Goal: Task Accomplishment & Management: Manage account settings

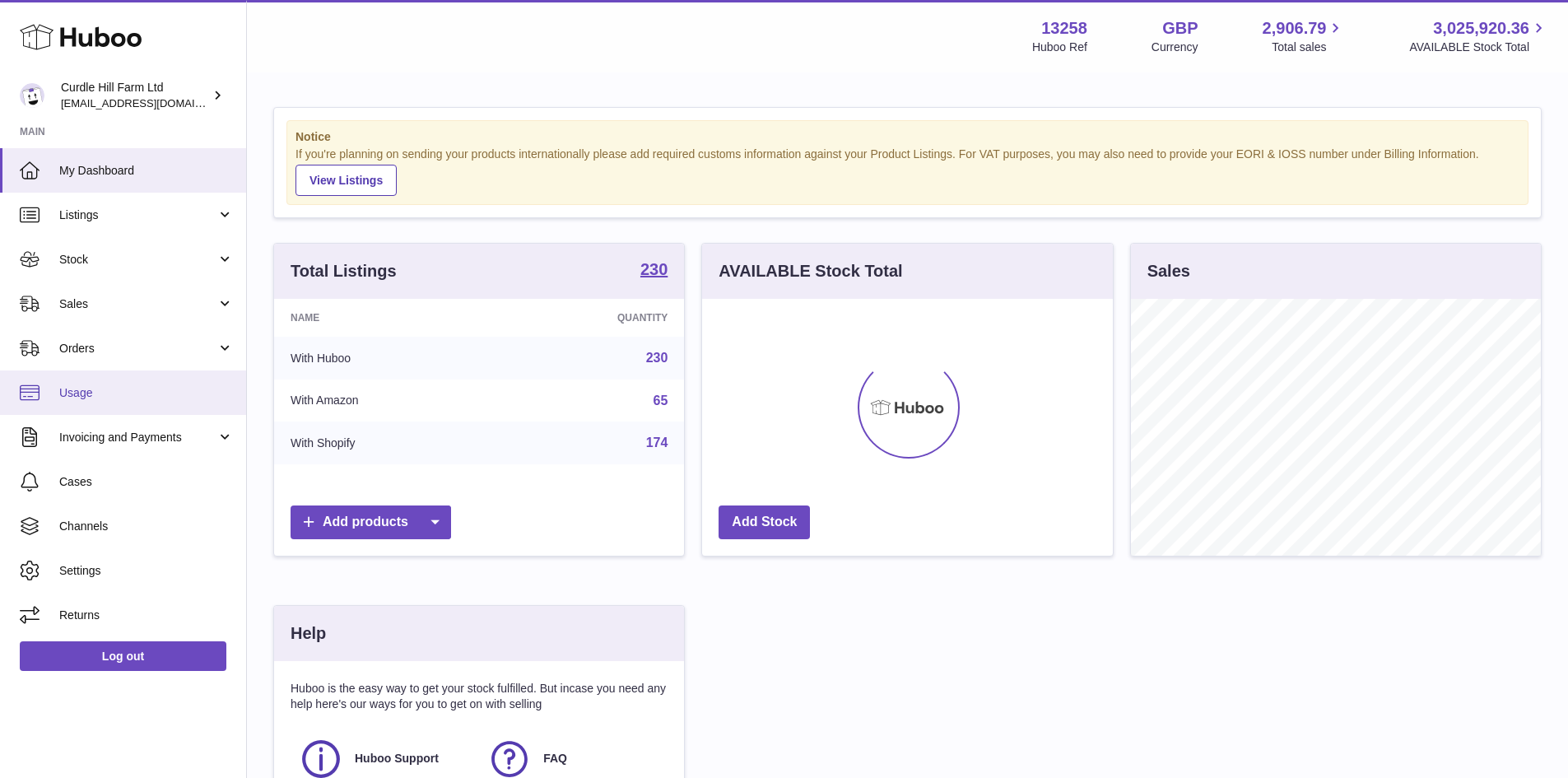
scroll to position [257, 411]
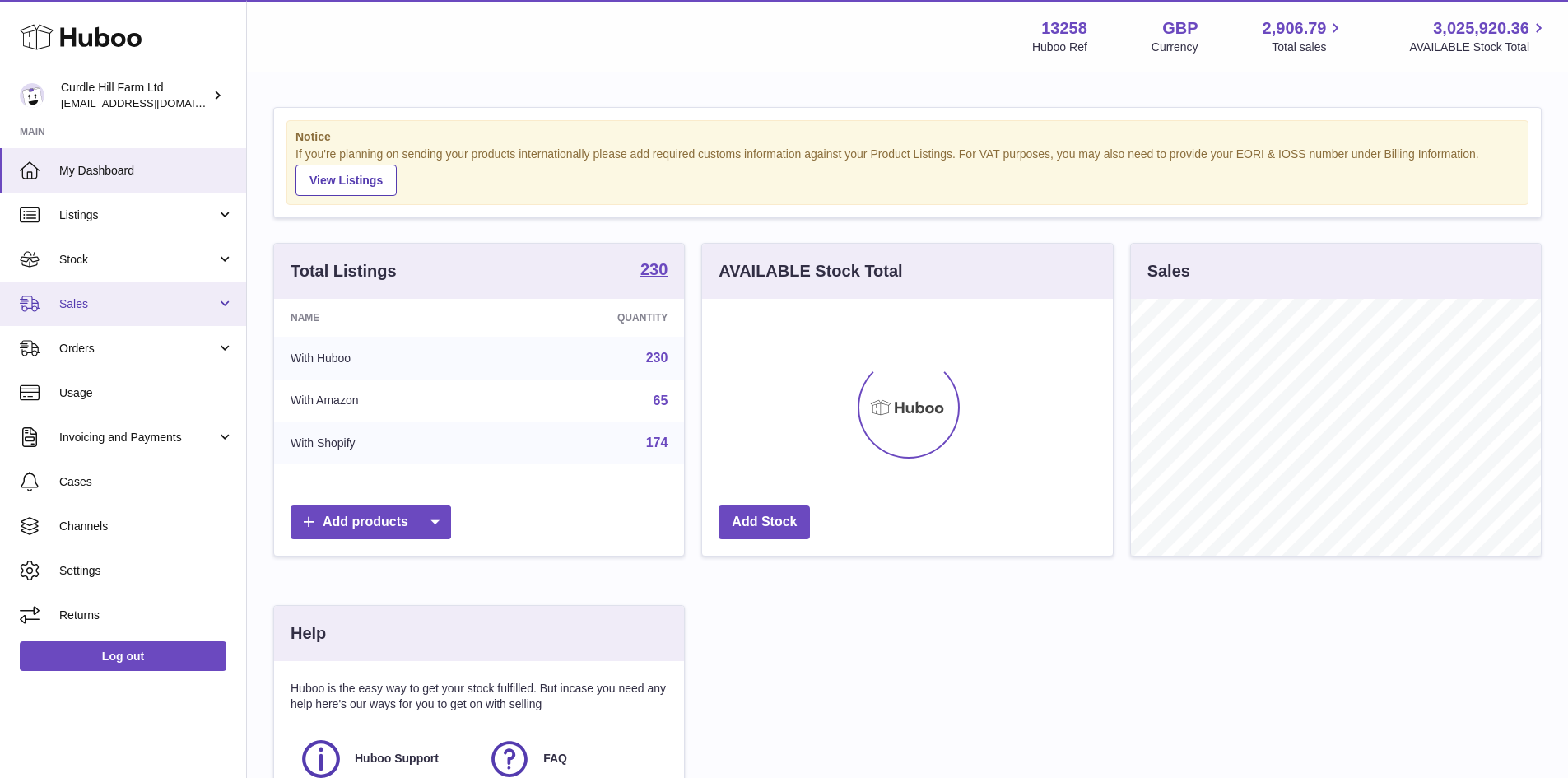
click at [140, 302] on span "Sales" at bounding box center [138, 303] width 157 height 15
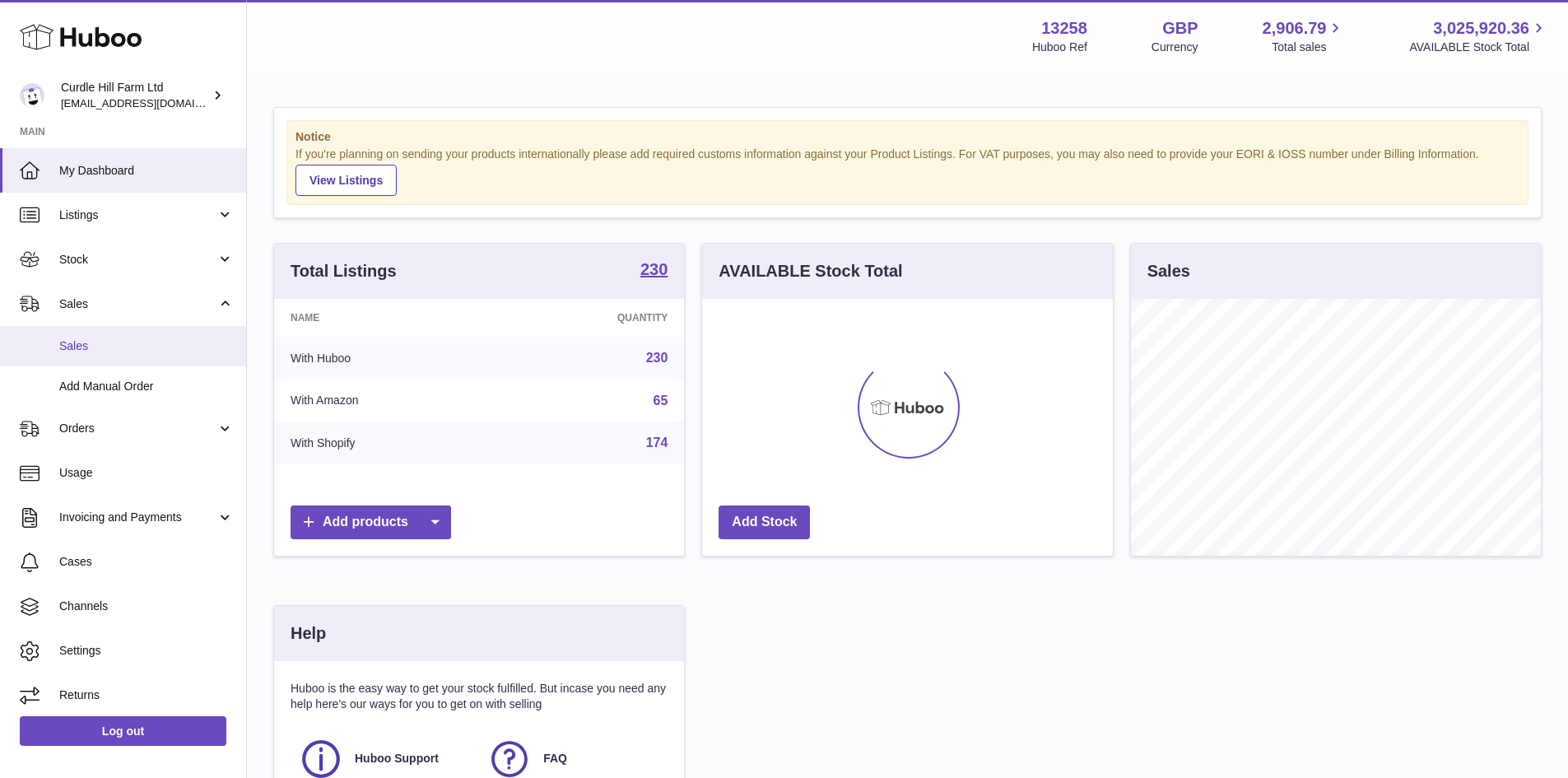
click at [160, 354] on link "Sales" at bounding box center [123, 345] width 246 height 40
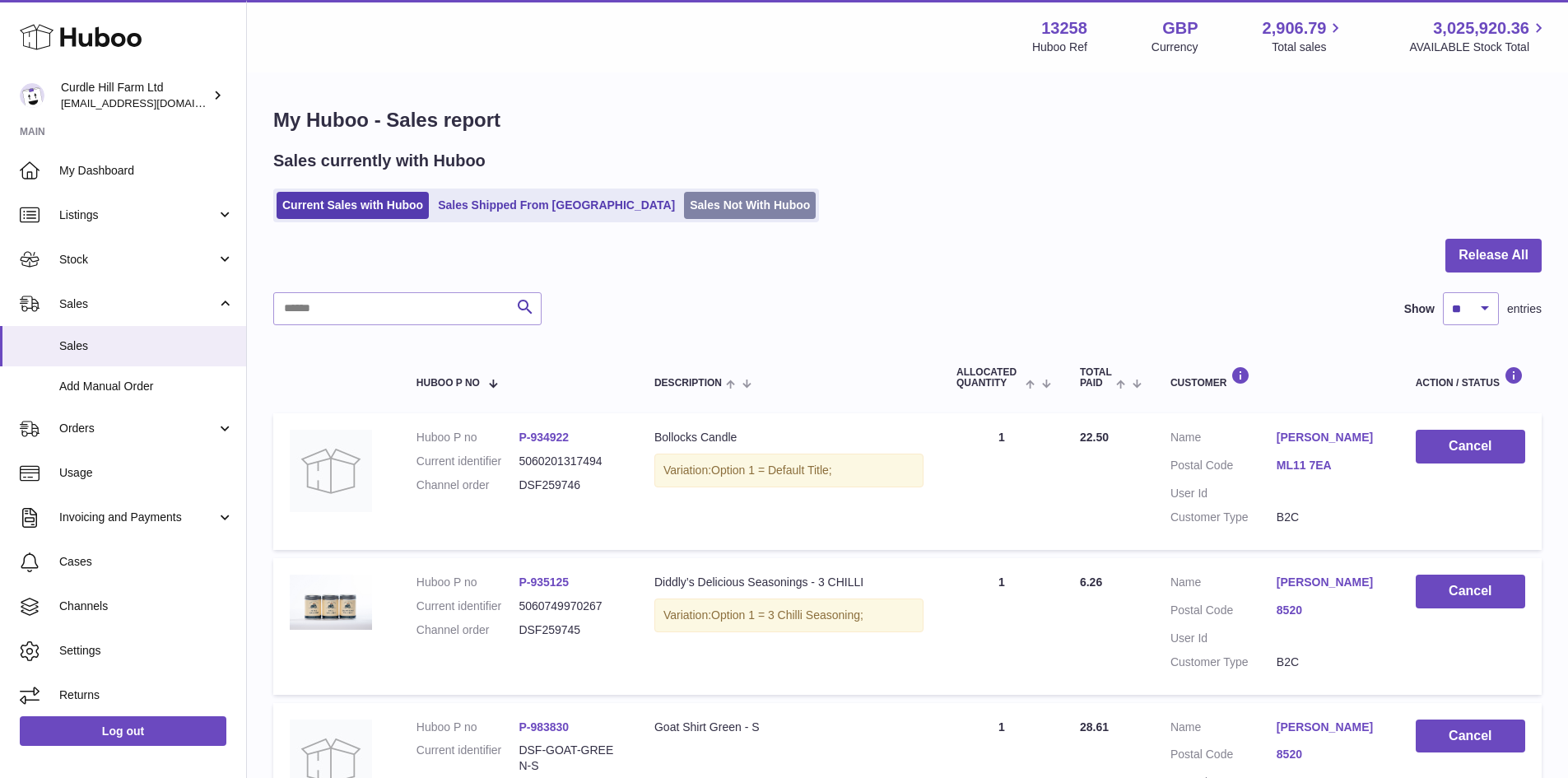
click at [684, 211] on link "Sales Not With Huboo" at bounding box center [749, 205] width 131 height 27
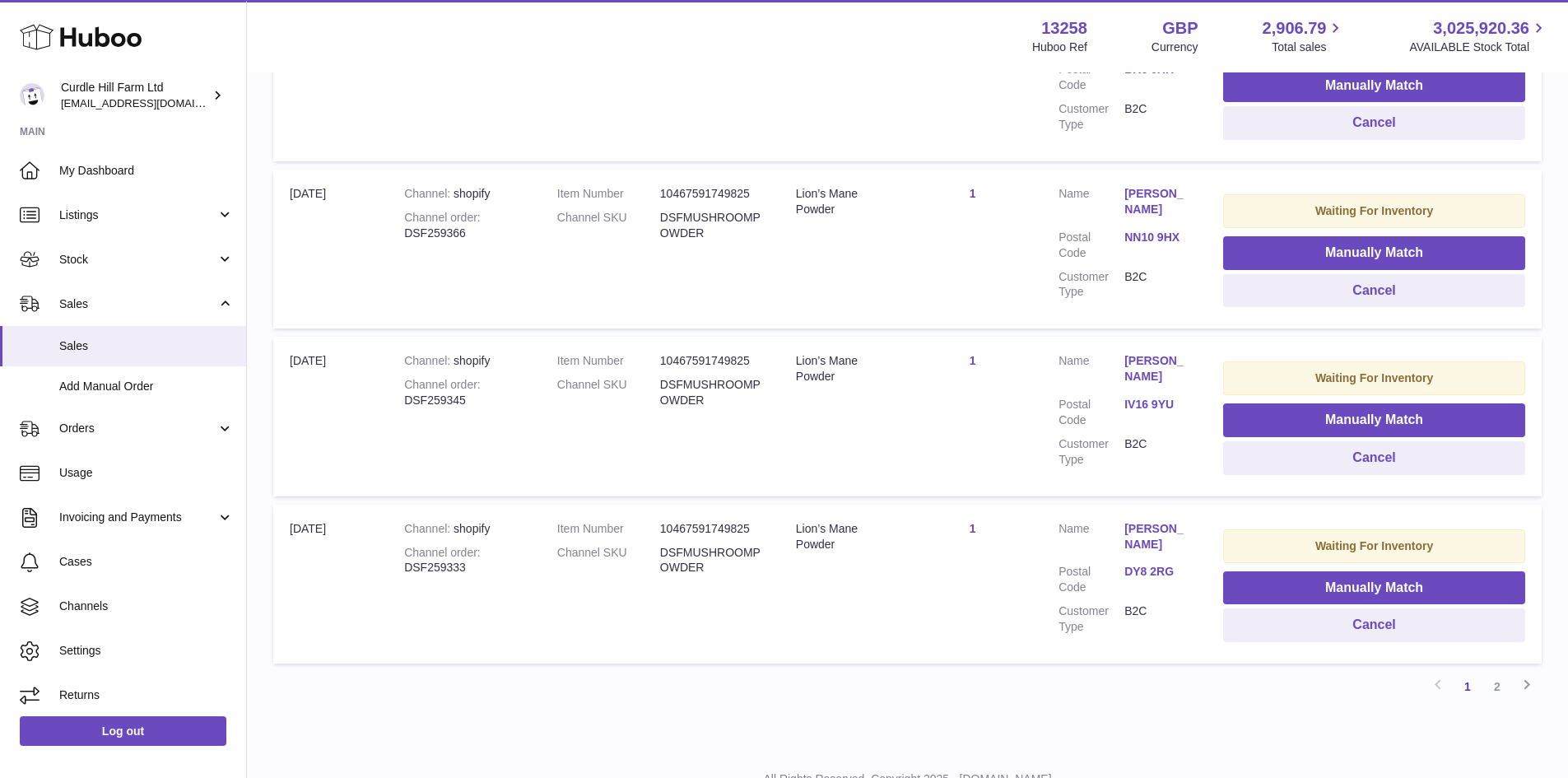
scroll to position [1604, 0]
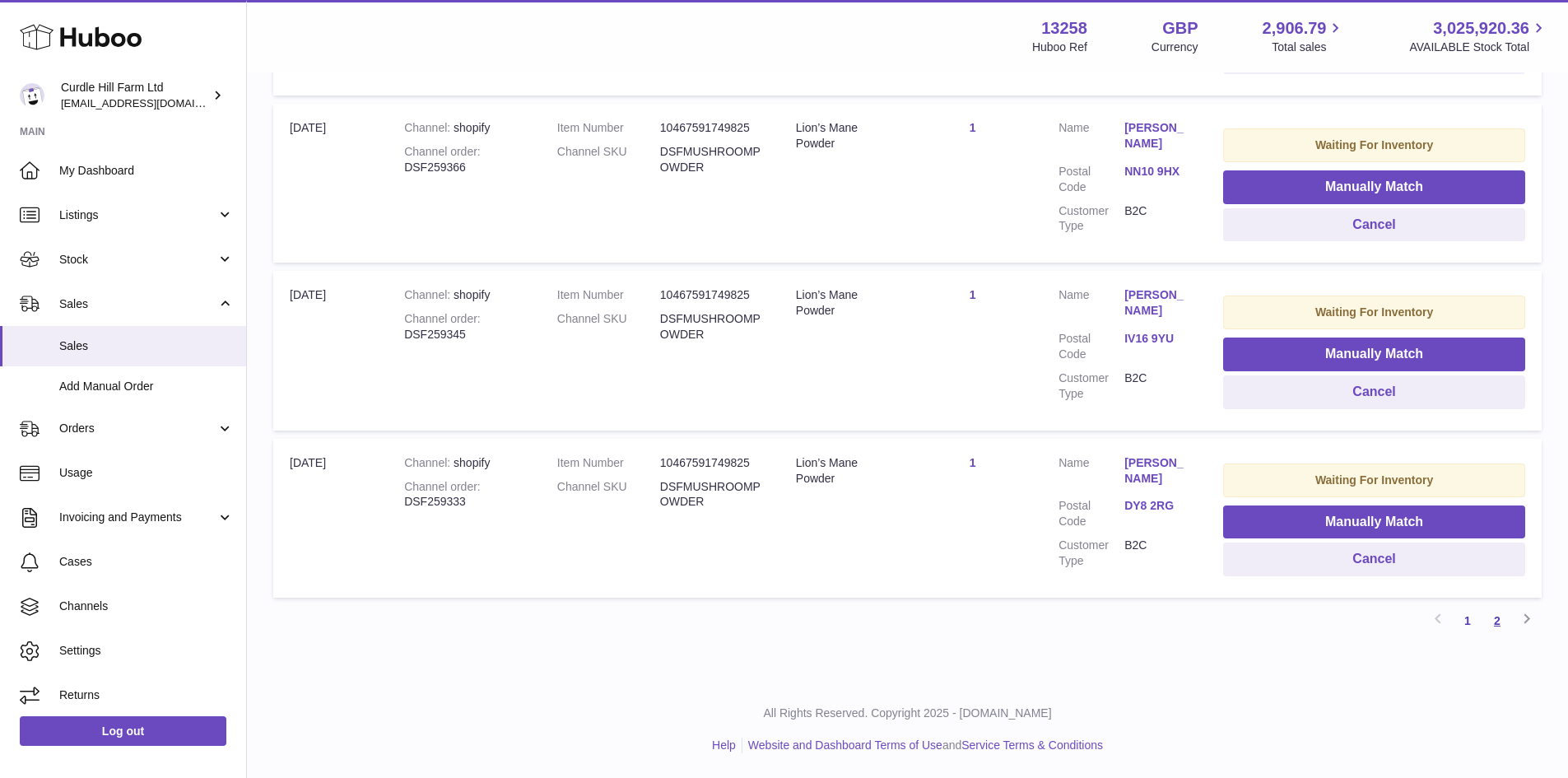
click at [1501, 622] on link "2" at bounding box center [1497, 620] width 30 height 30
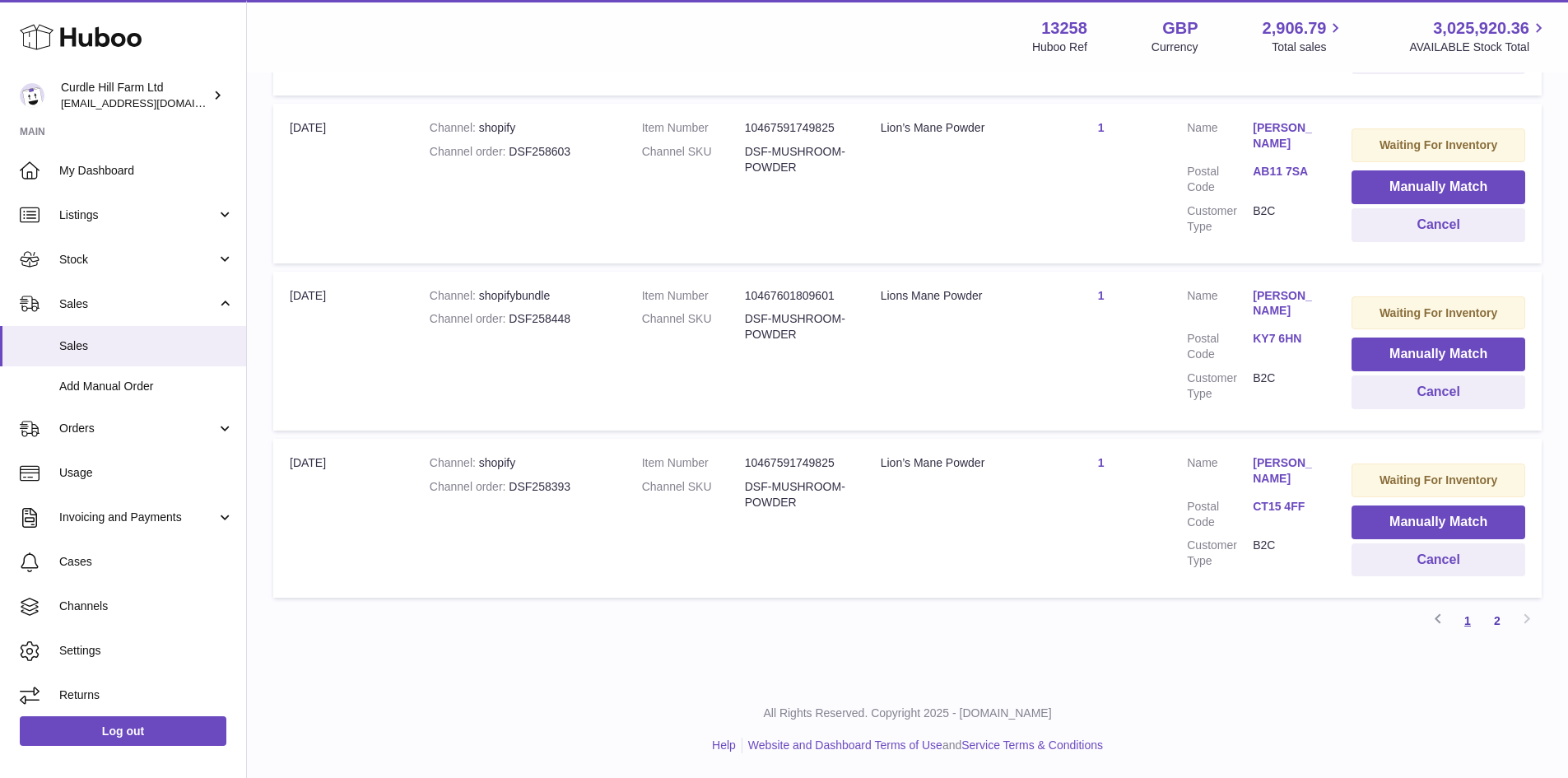
click at [1471, 622] on link "1" at bounding box center [1467, 620] width 30 height 30
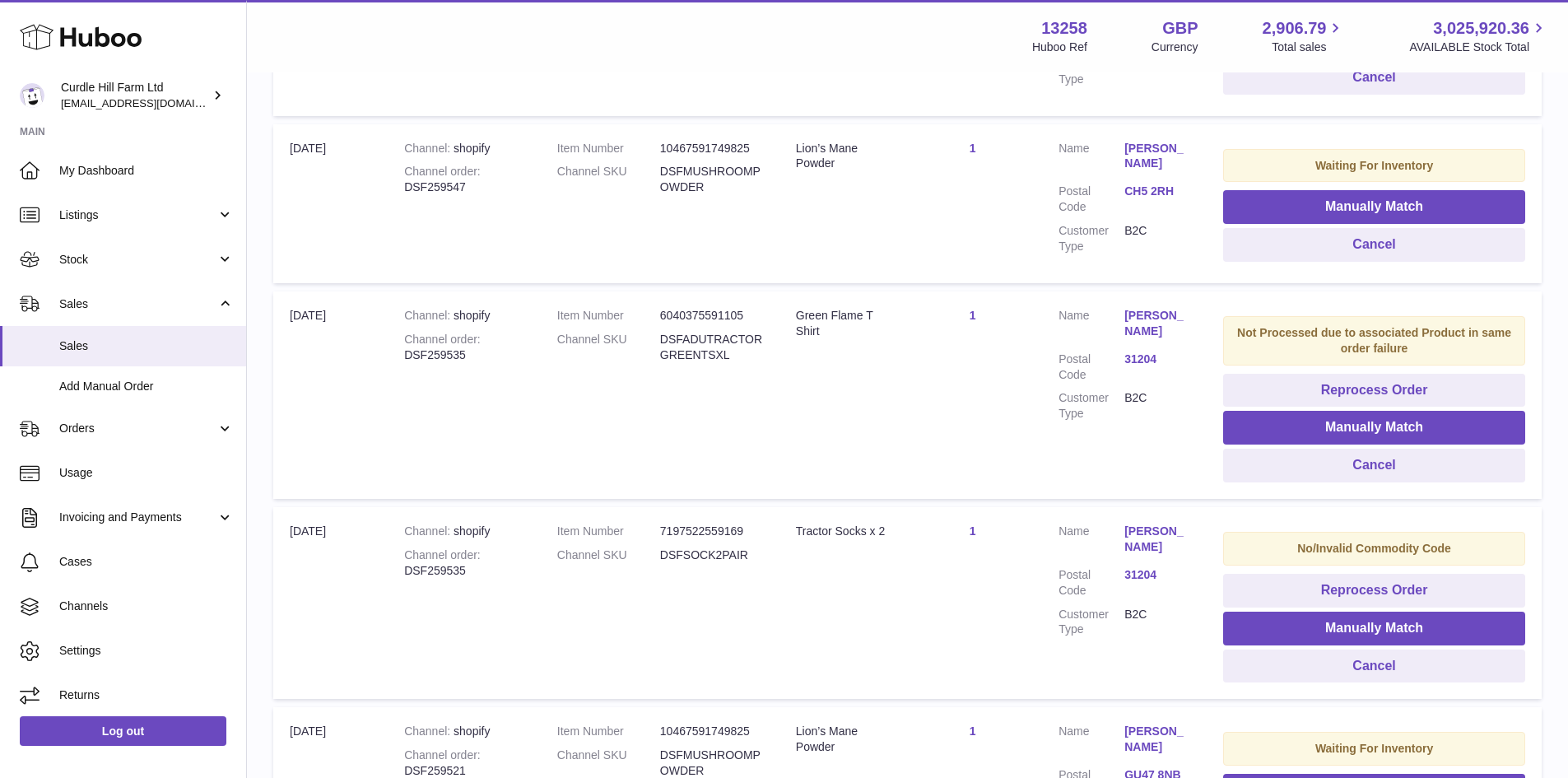
scroll to position [732, 0]
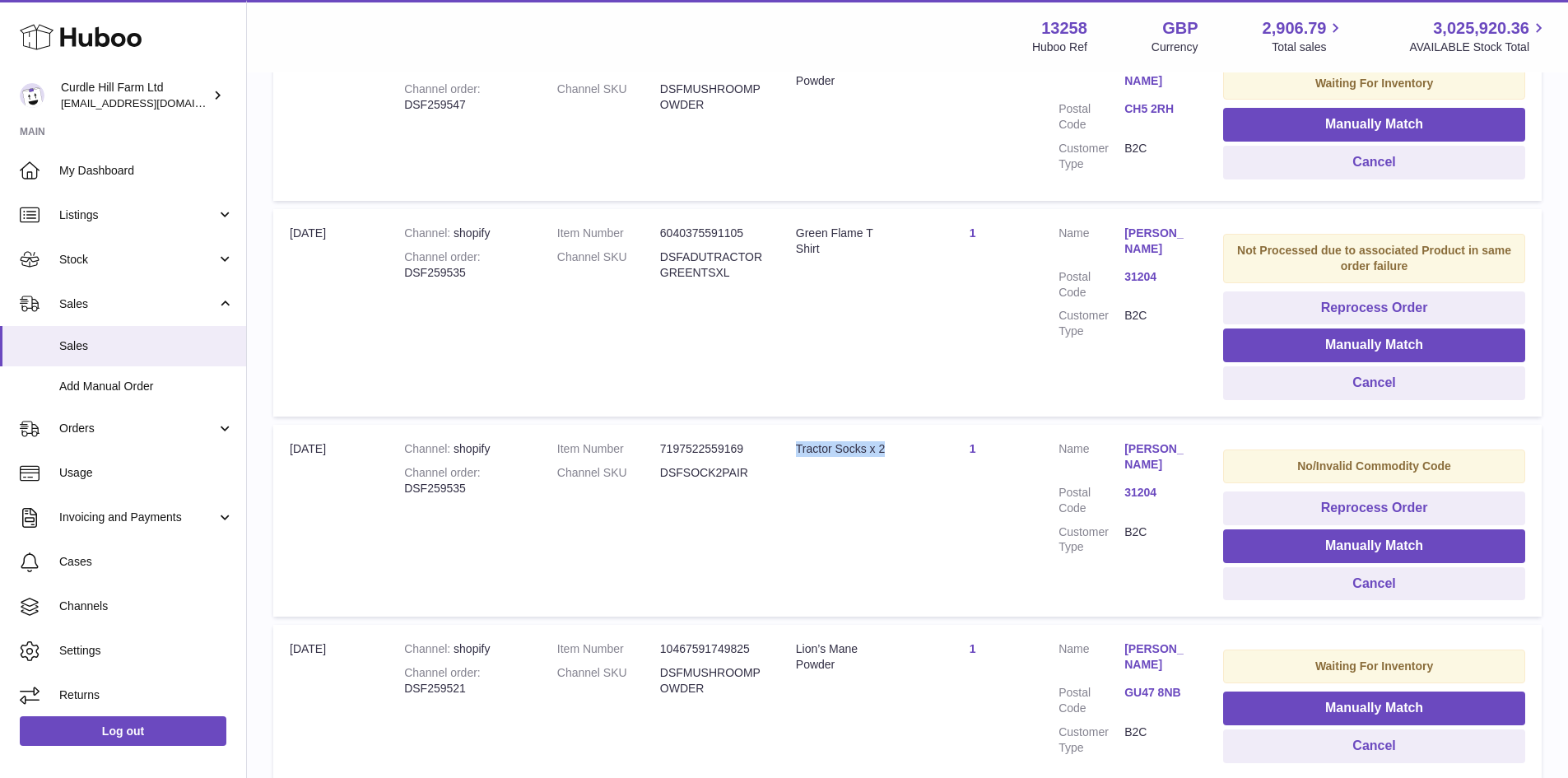
drag, startPoint x: 816, startPoint y: 474, endPoint x: 798, endPoint y: 461, distance: 22.2
click at [798, 457] on div "Tractor Socks x 2" at bounding box center [841, 448] width 91 height 15
click at [896, 509] on td "Title Tractor Socks x 2" at bounding box center [841, 520] width 123 height 192
drag, startPoint x: 793, startPoint y: 242, endPoint x: 832, endPoint y: 269, distance: 47.4
click at [832, 269] on td "Title Green Flame T Shirt" at bounding box center [841, 312] width 123 height 208
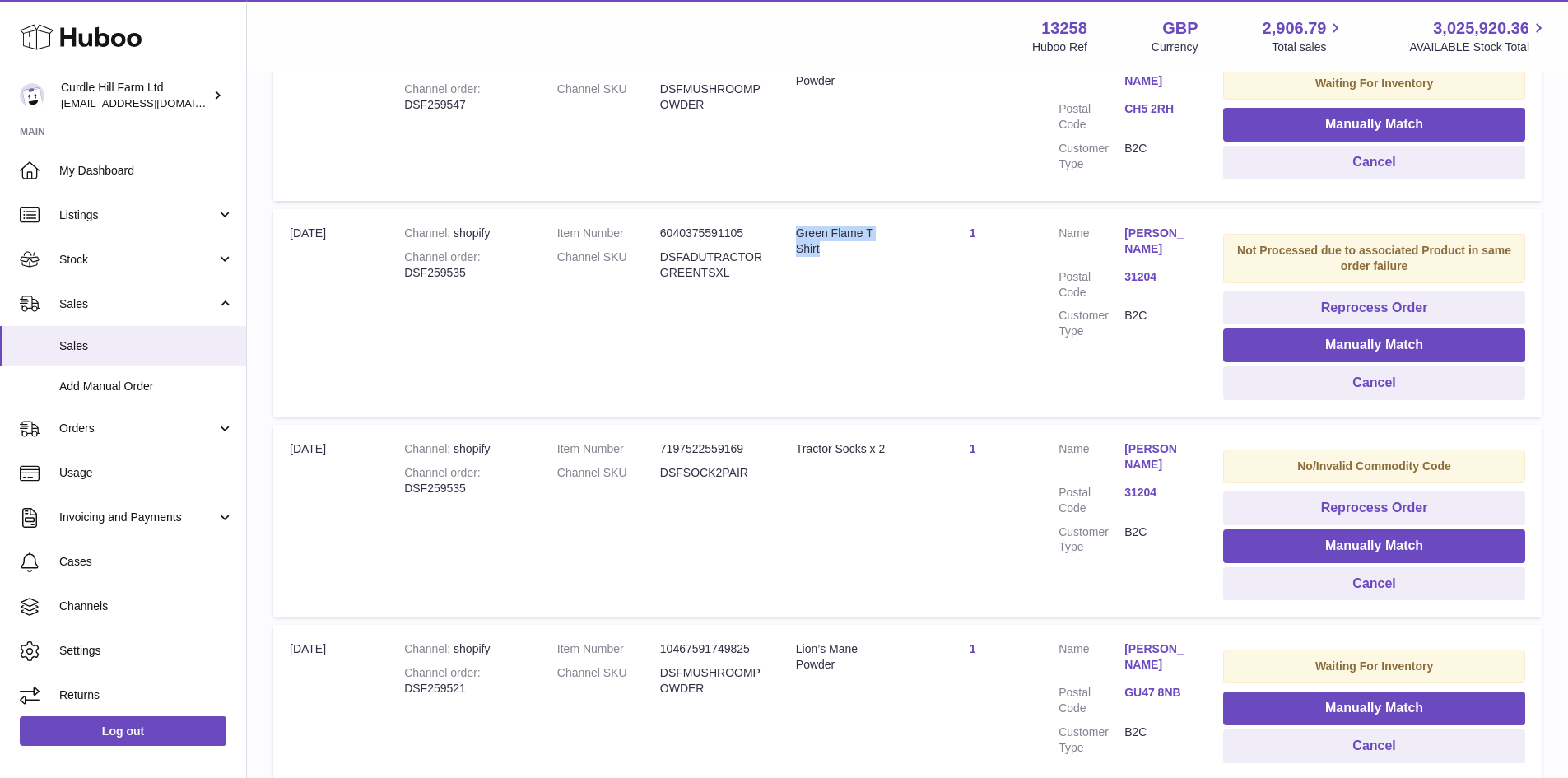
copy div "Green Flame T Shirt"
click at [796, 457] on div "Tractor Socks x 2" at bounding box center [841, 448] width 91 height 15
copy div "Tractor Socks x 2"
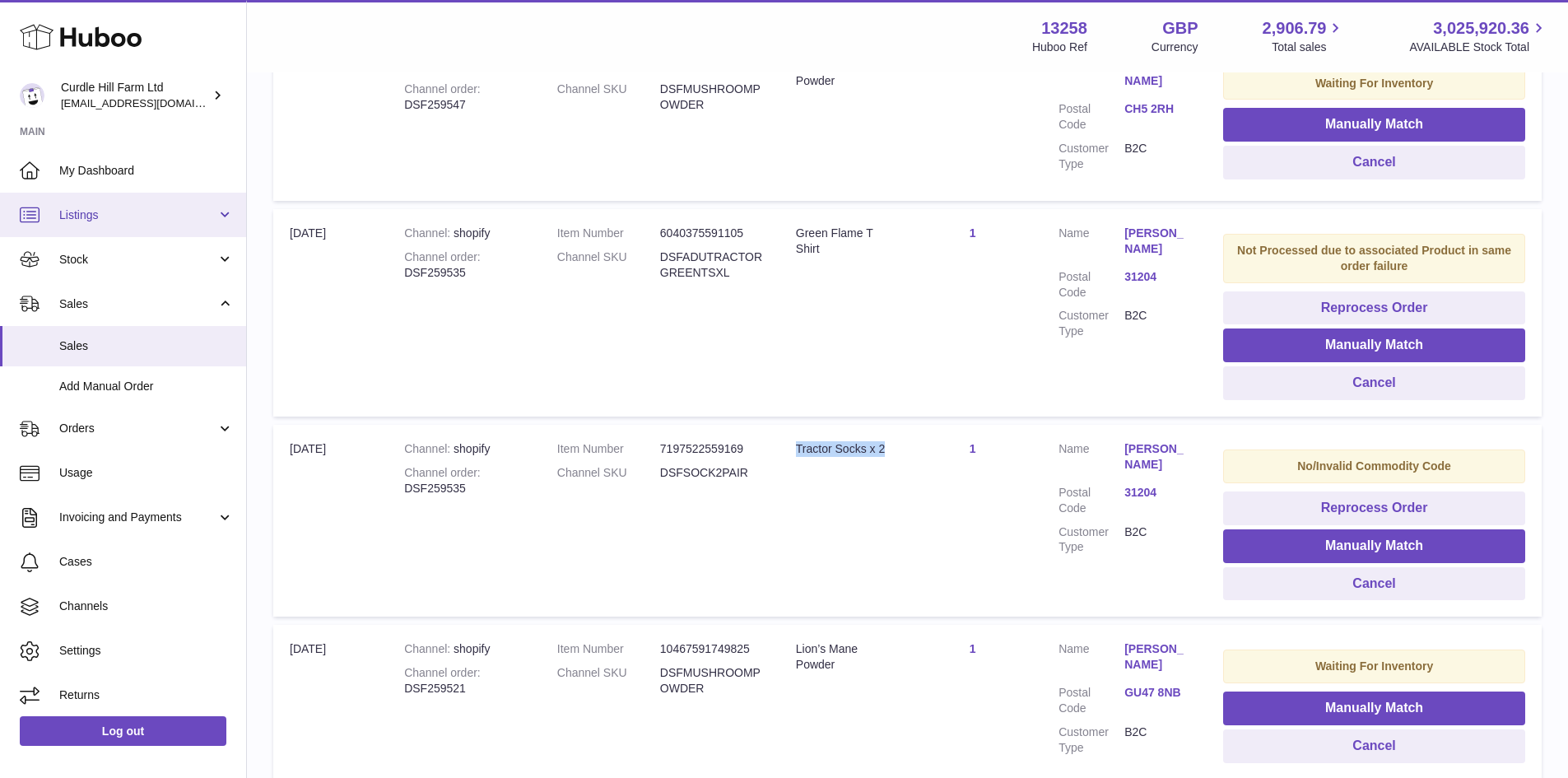
click at [166, 226] on link "Listings" at bounding box center [123, 214] width 246 height 44
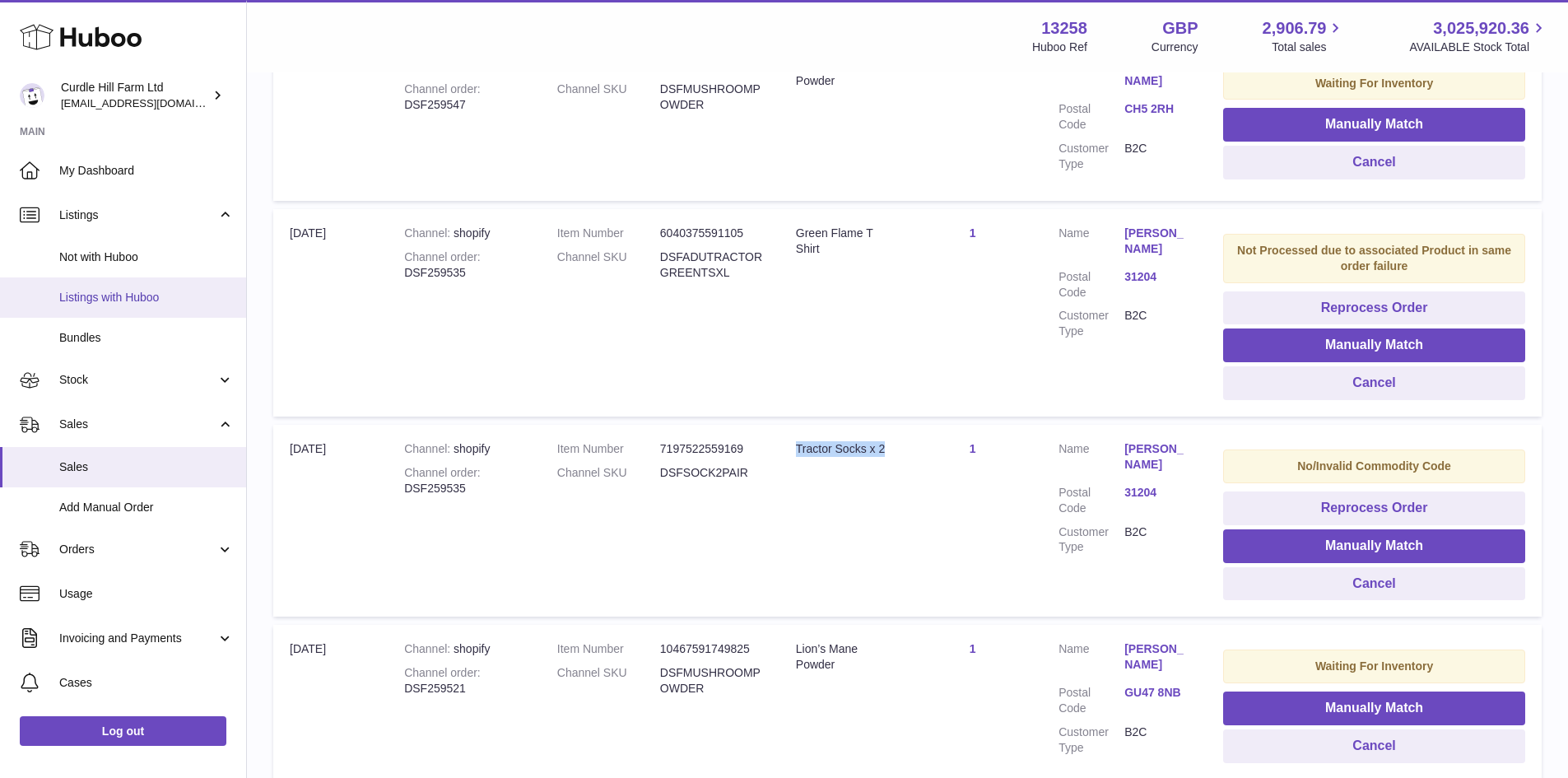
click at [171, 291] on span "Listings with Huboo" at bounding box center [147, 297] width 175 height 15
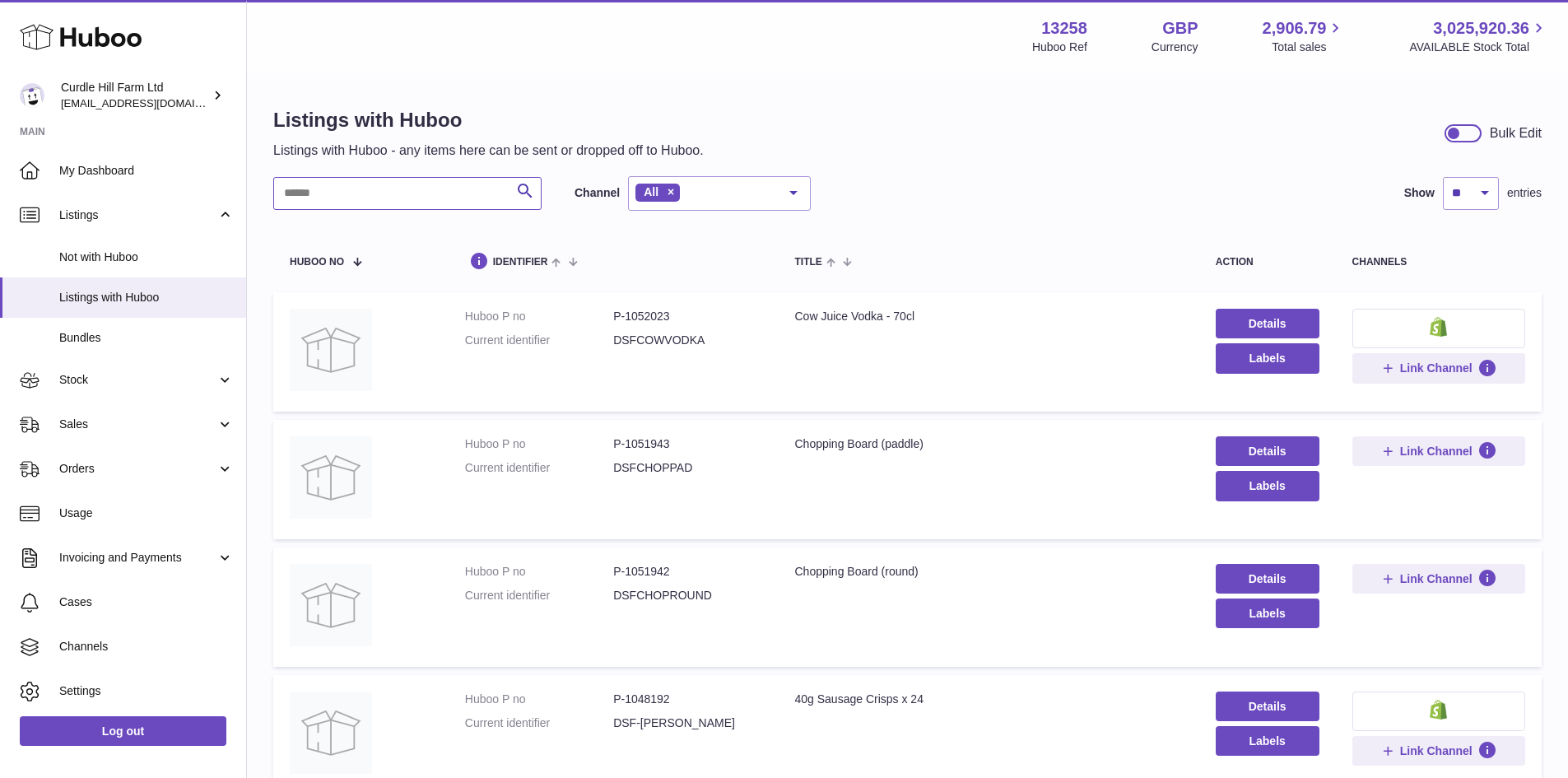
click at [451, 191] on input "text" at bounding box center [408, 193] width 268 height 33
paste input "**********"
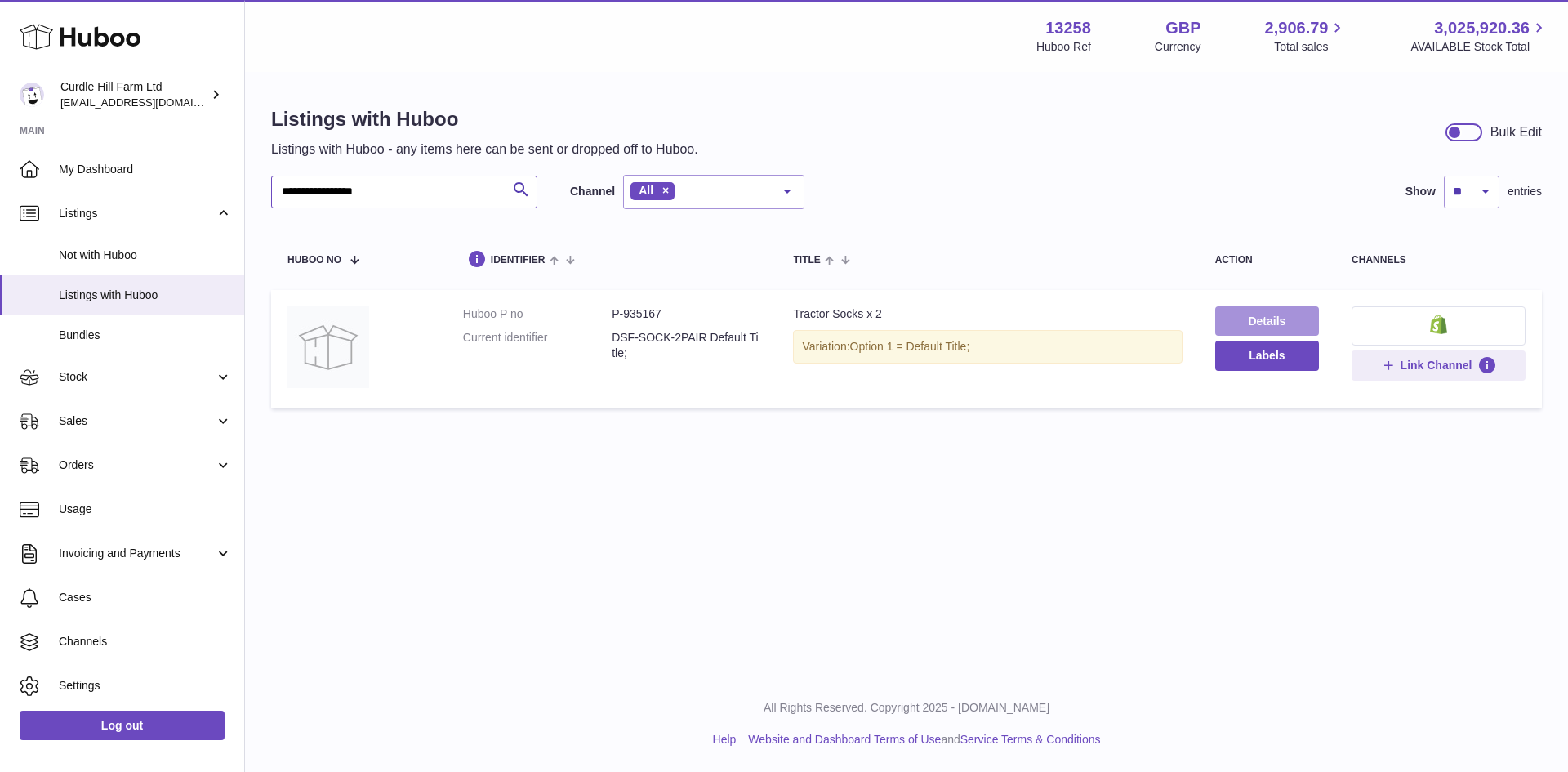
type input "**********"
click at [1245, 309] on link "Details" at bounding box center [1267, 320] width 104 height 29
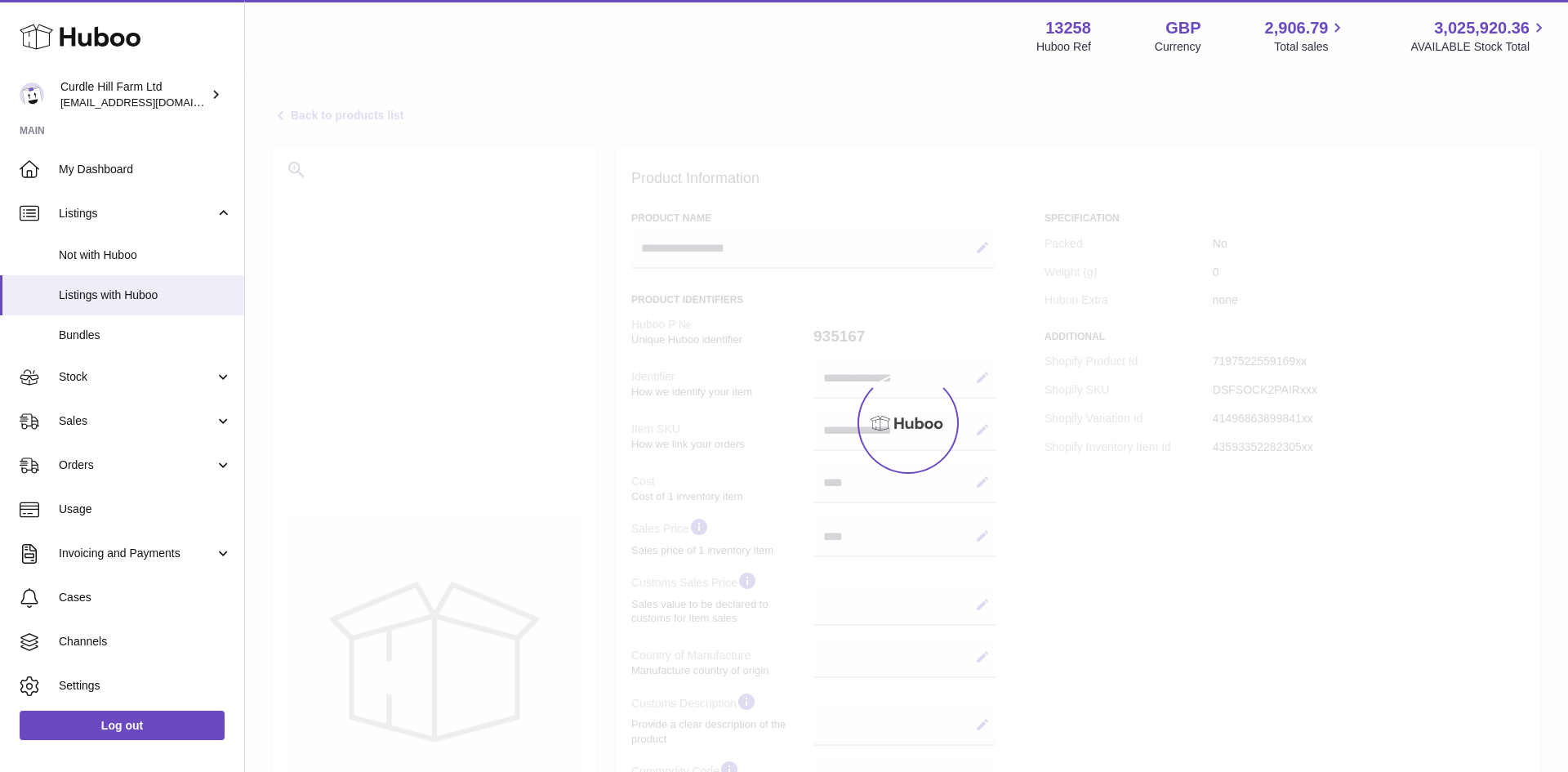
select select
select select "****"
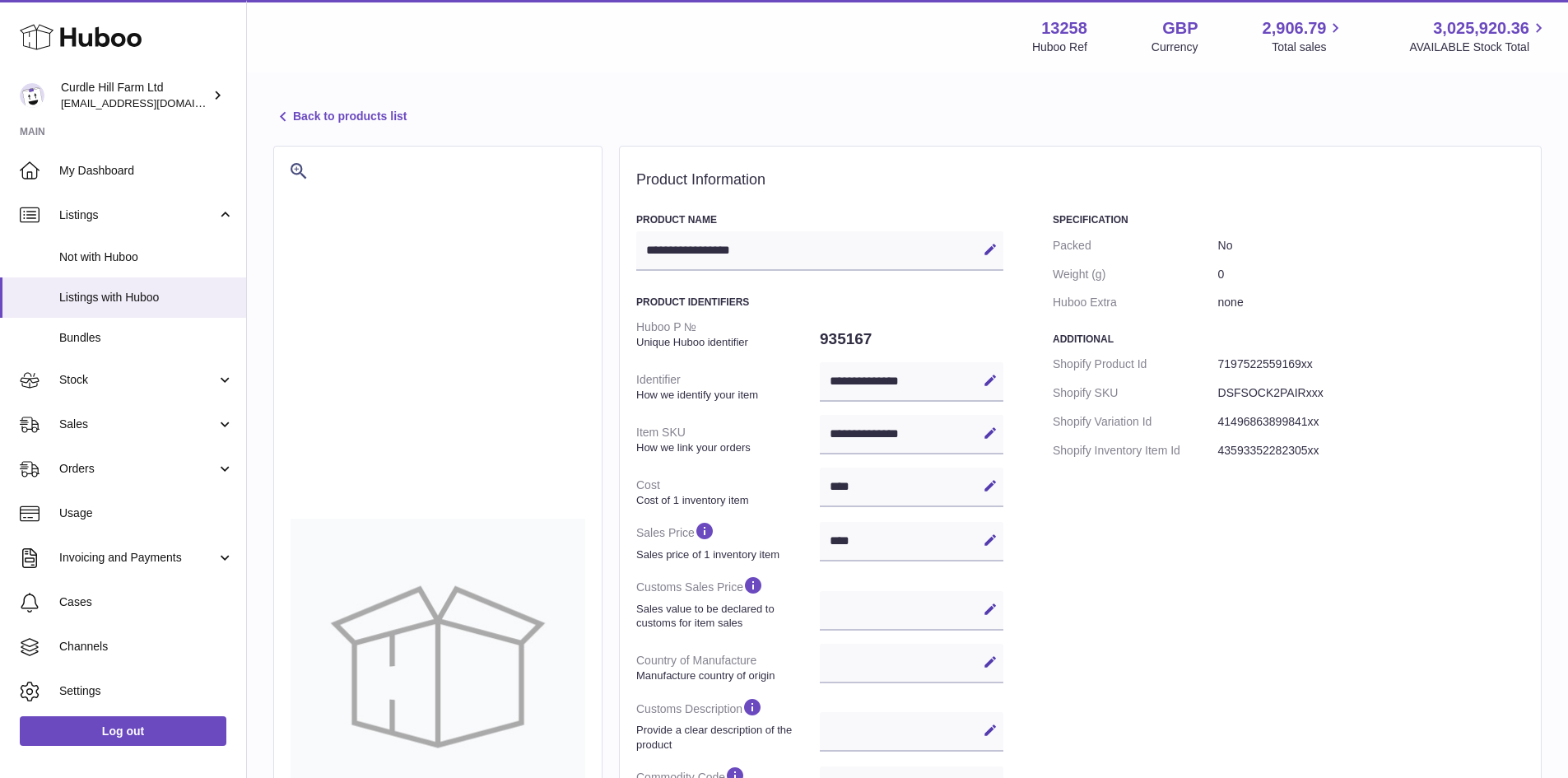
click at [385, 120] on link "Back to products list" at bounding box center [340, 117] width 133 height 20
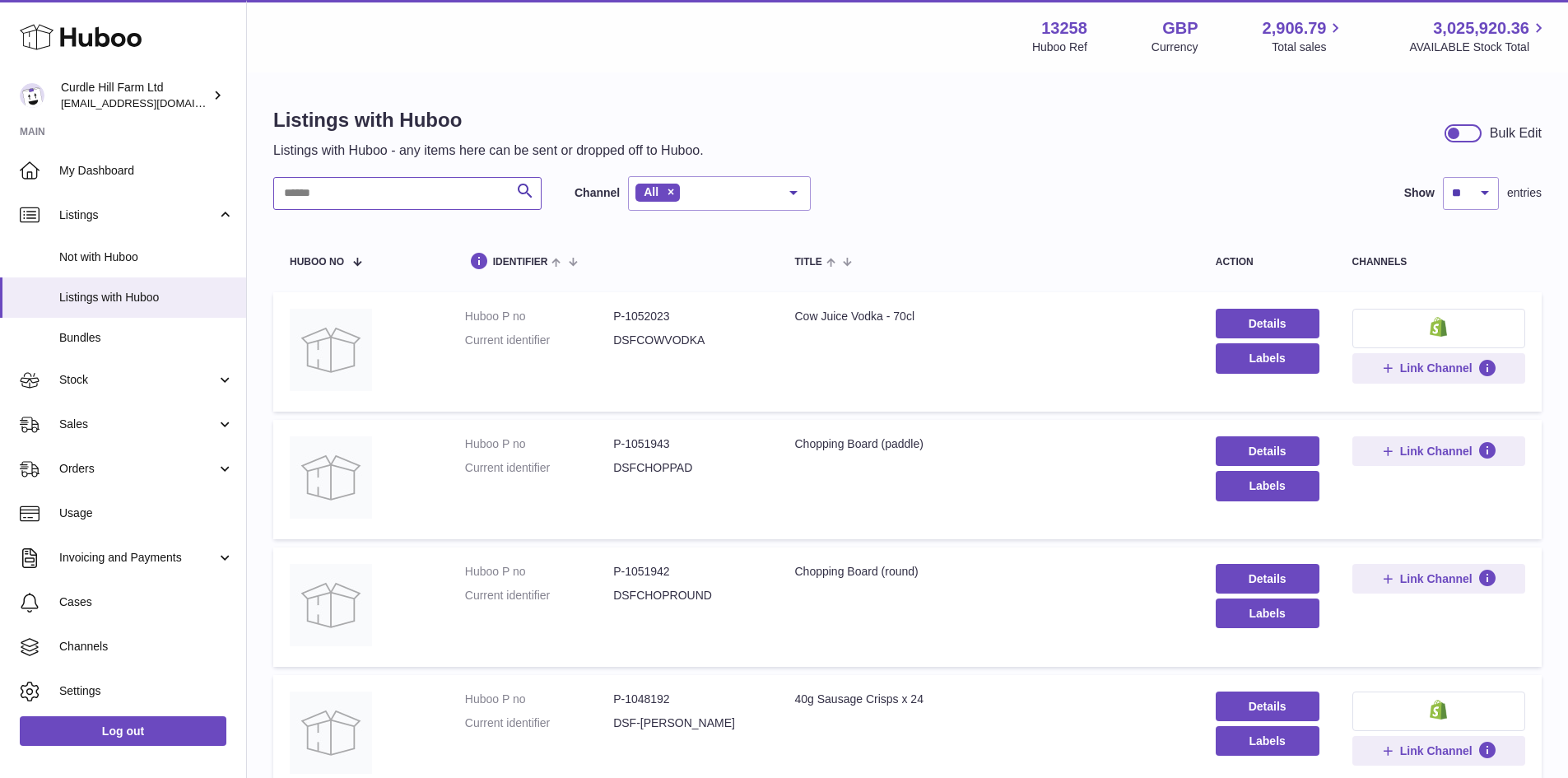
click at [392, 192] on input "text" at bounding box center [408, 193] width 268 height 33
paste input "**********"
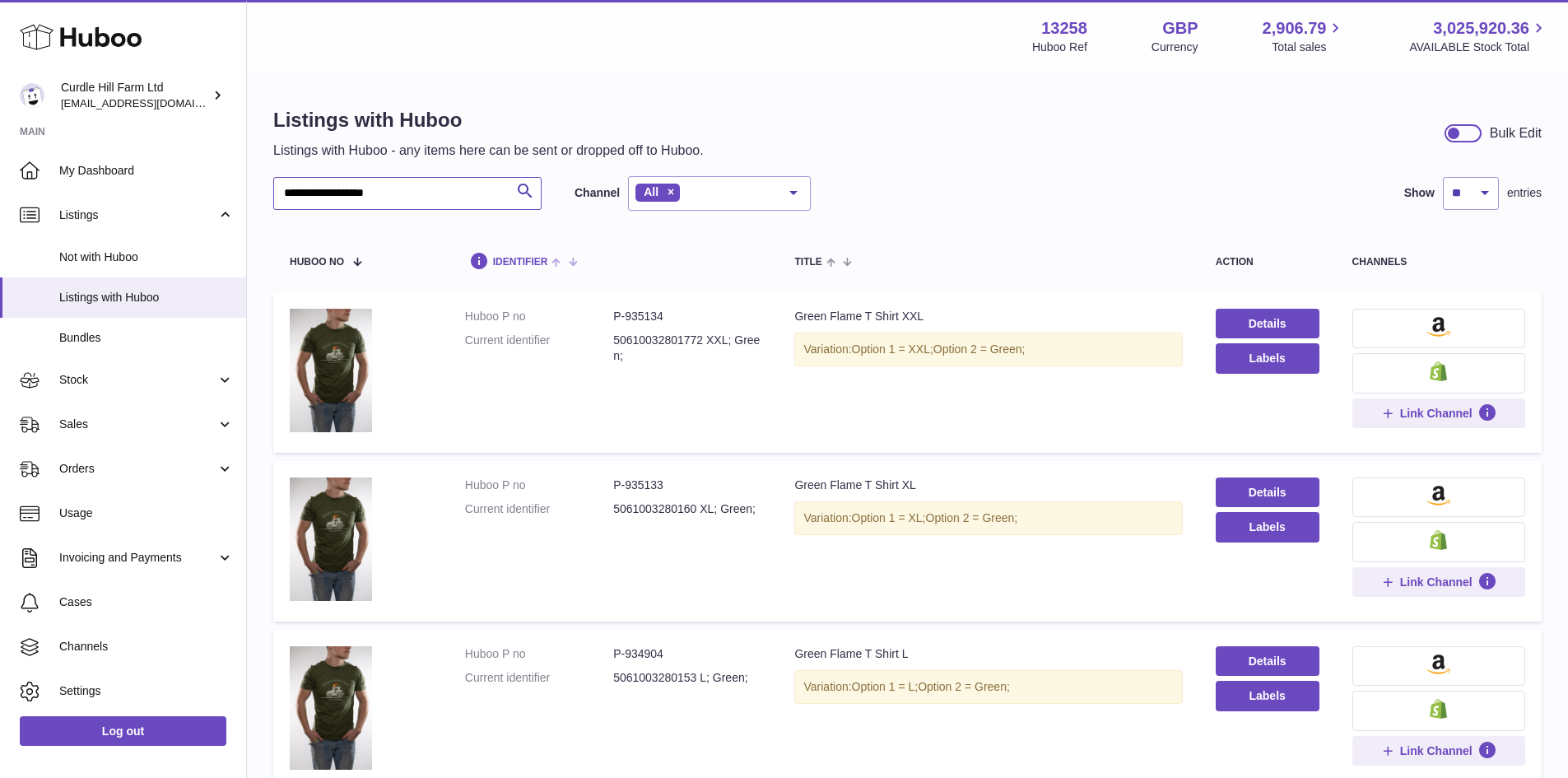
type input "**********"
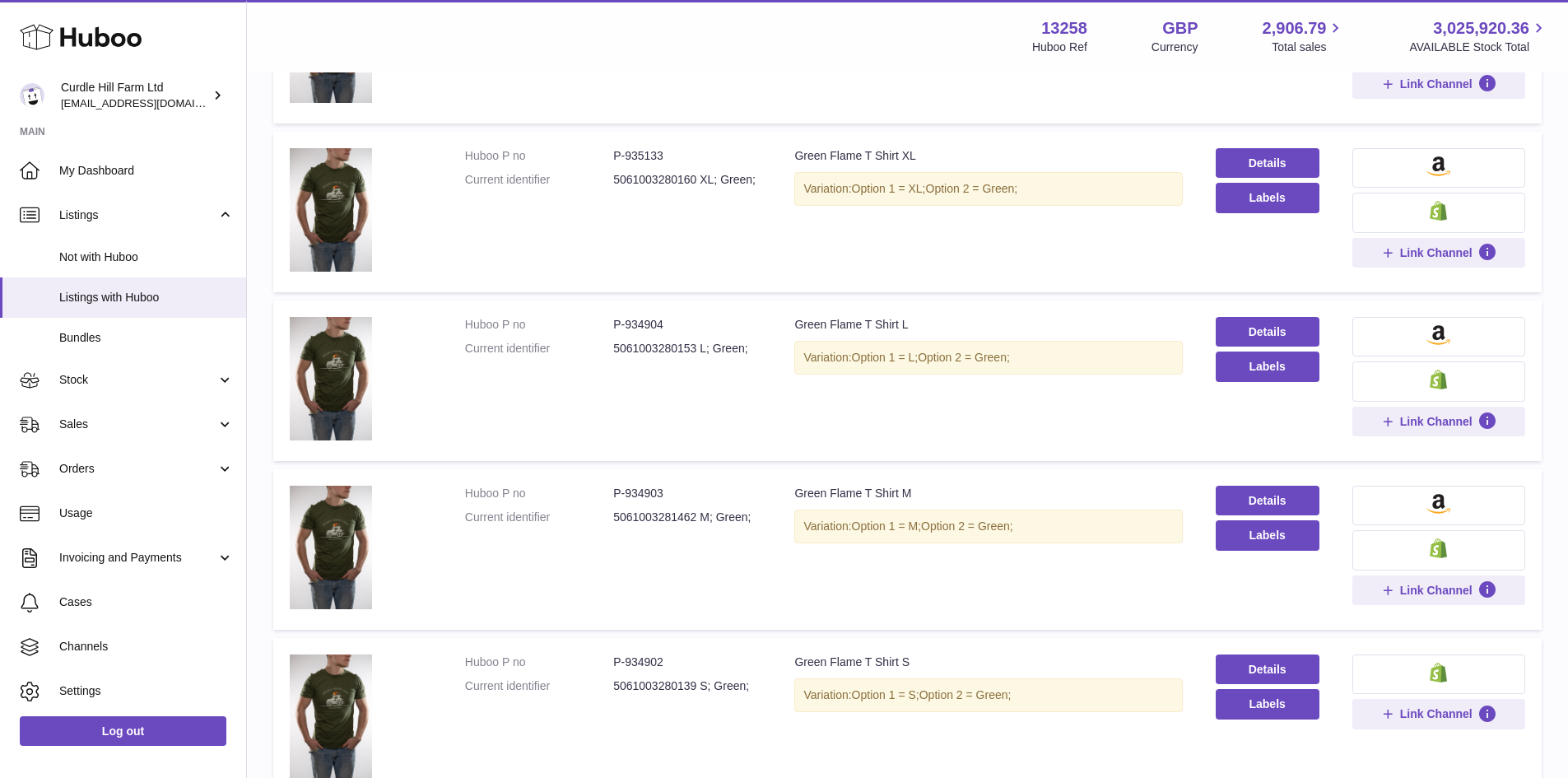
scroll to position [488, 0]
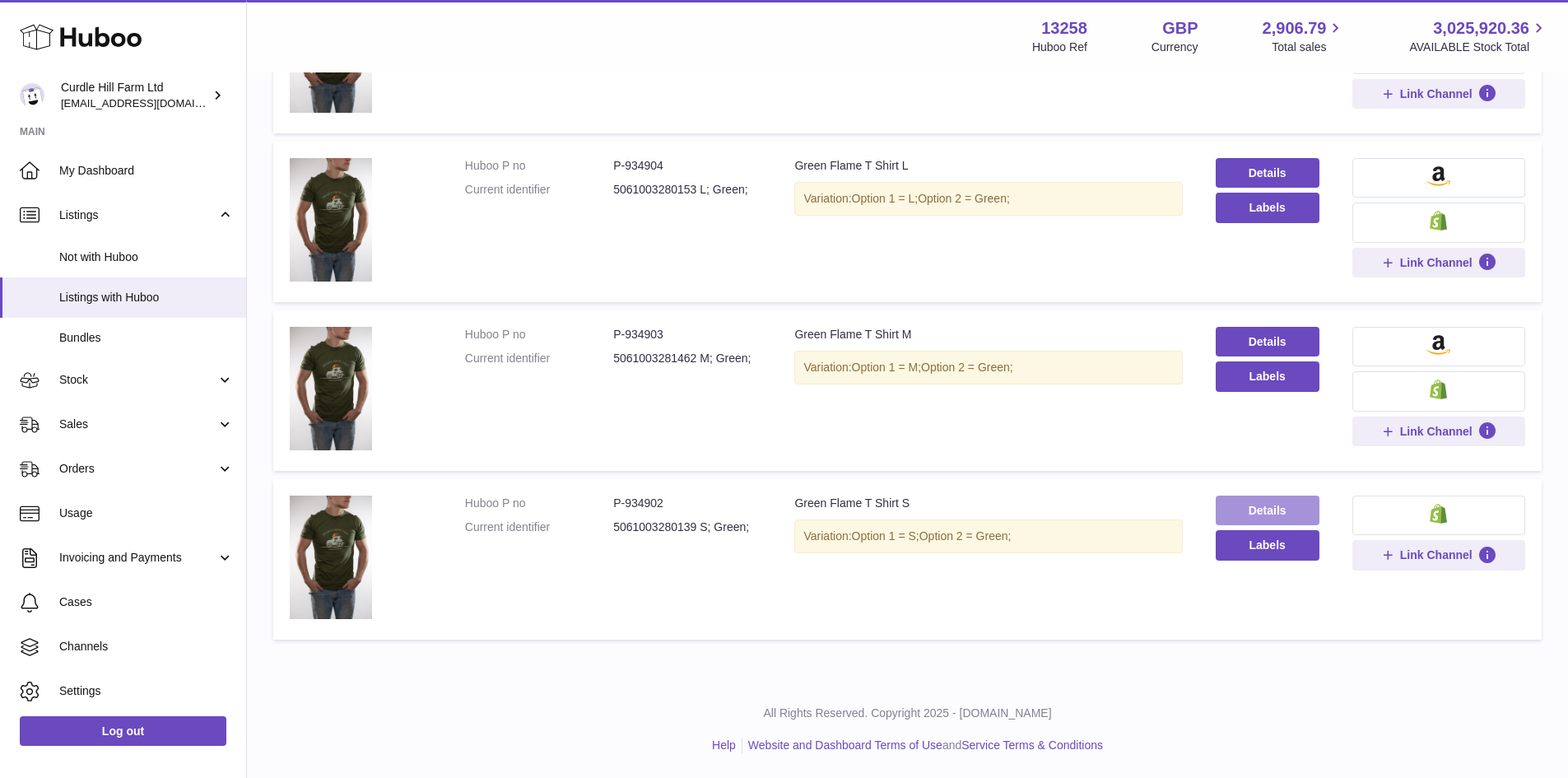
click at [1254, 514] on link "Details" at bounding box center [1268, 510] width 103 height 30
drag, startPoint x: 1253, startPoint y: 337, endPoint x: 1240, endPoint y: 337, distance: 13.0
click at [1254, 337] on link "Details" at bounding box center [1268, 341] width 103 height 30
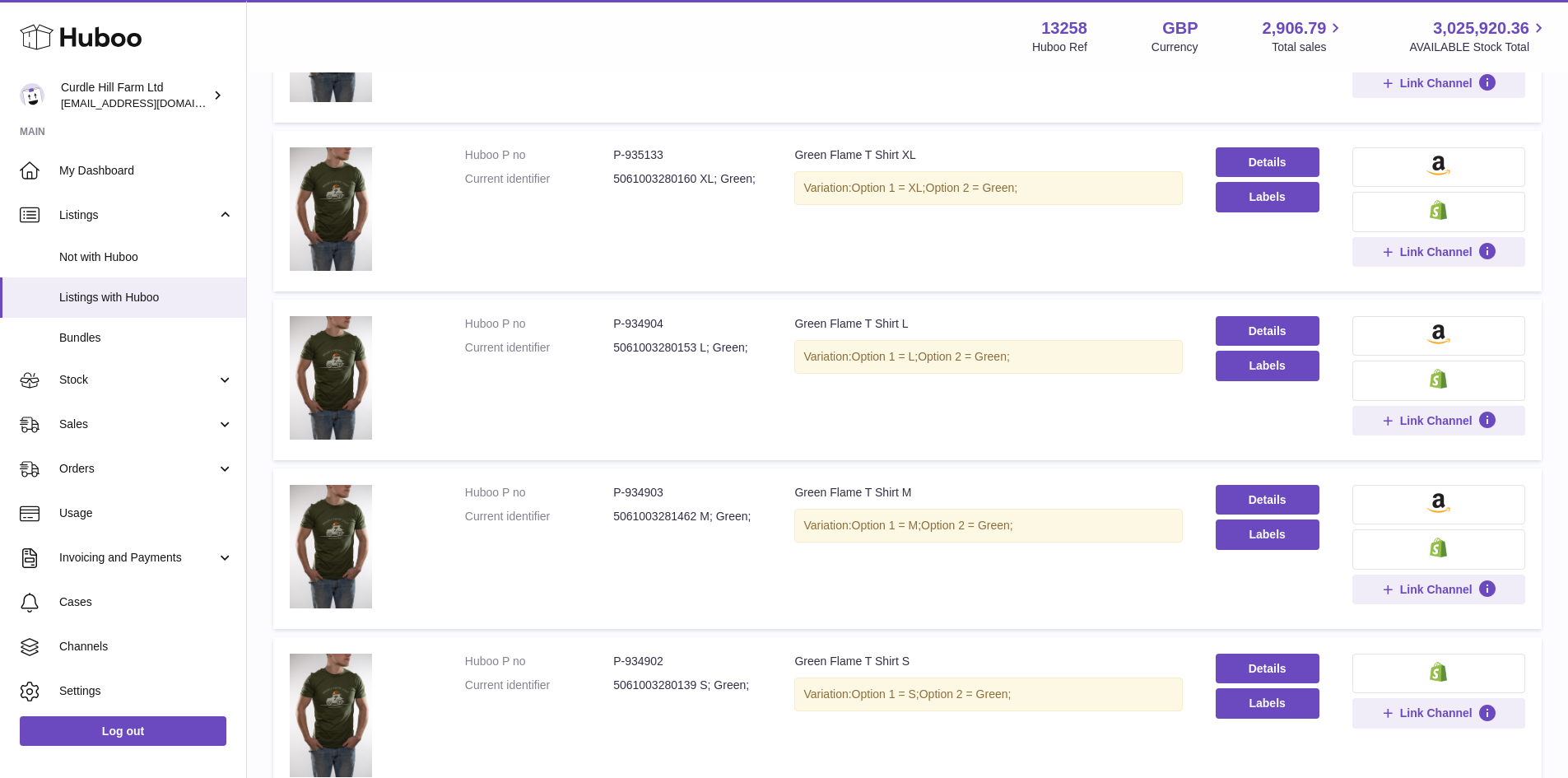
scroll to position [324, 0]
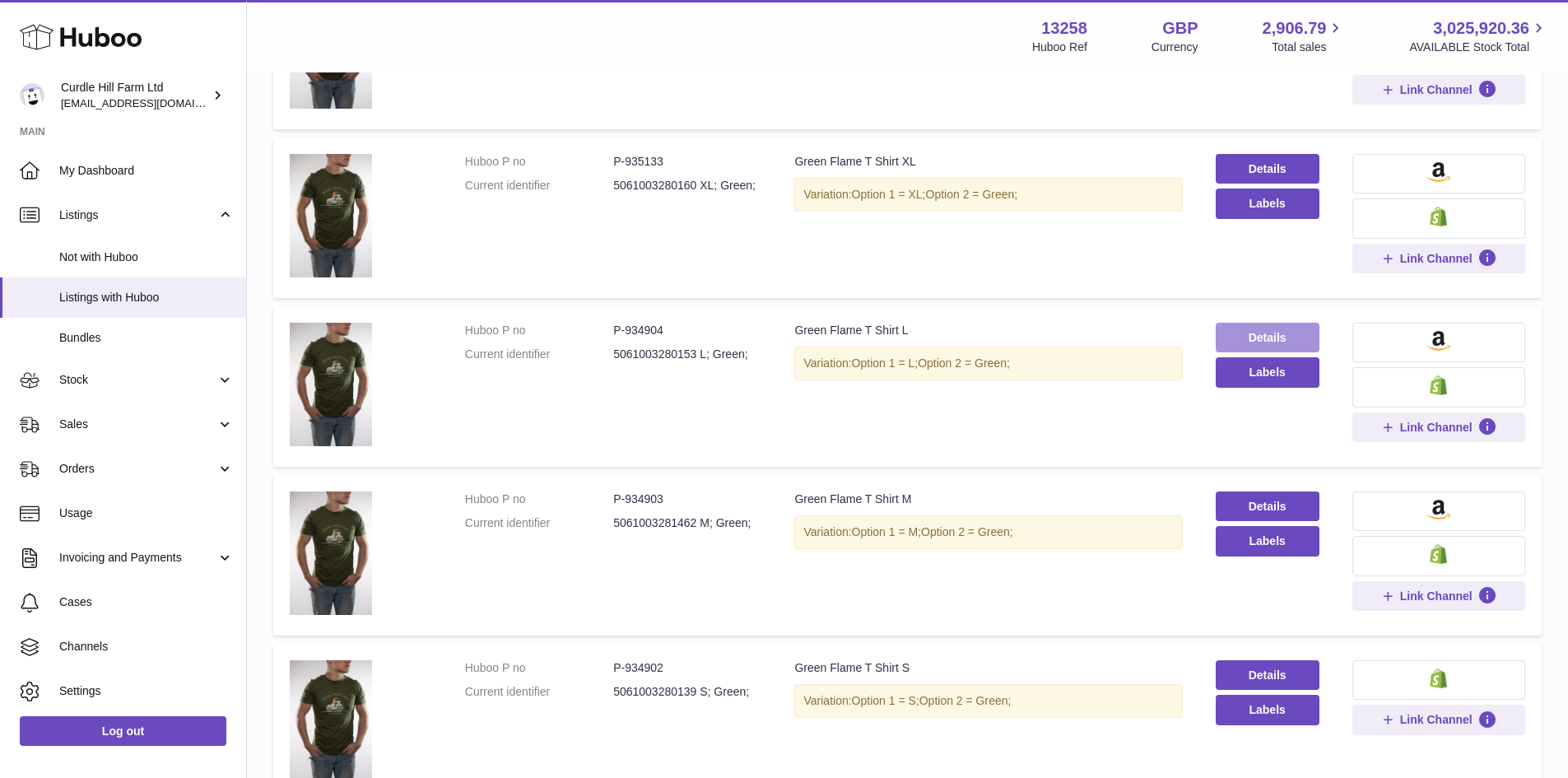
click at [1265, 333] on link "Details" at bounding box center [1268, 337] width 103 height 30
drag, startPoint x: 1281, startPoint y: 346, endPoint x: 1275, endPoint y: 341, distance: 7.8
click at [1281, 346] on link "Details" at bounding box center [1268, 337] width 103 height 30
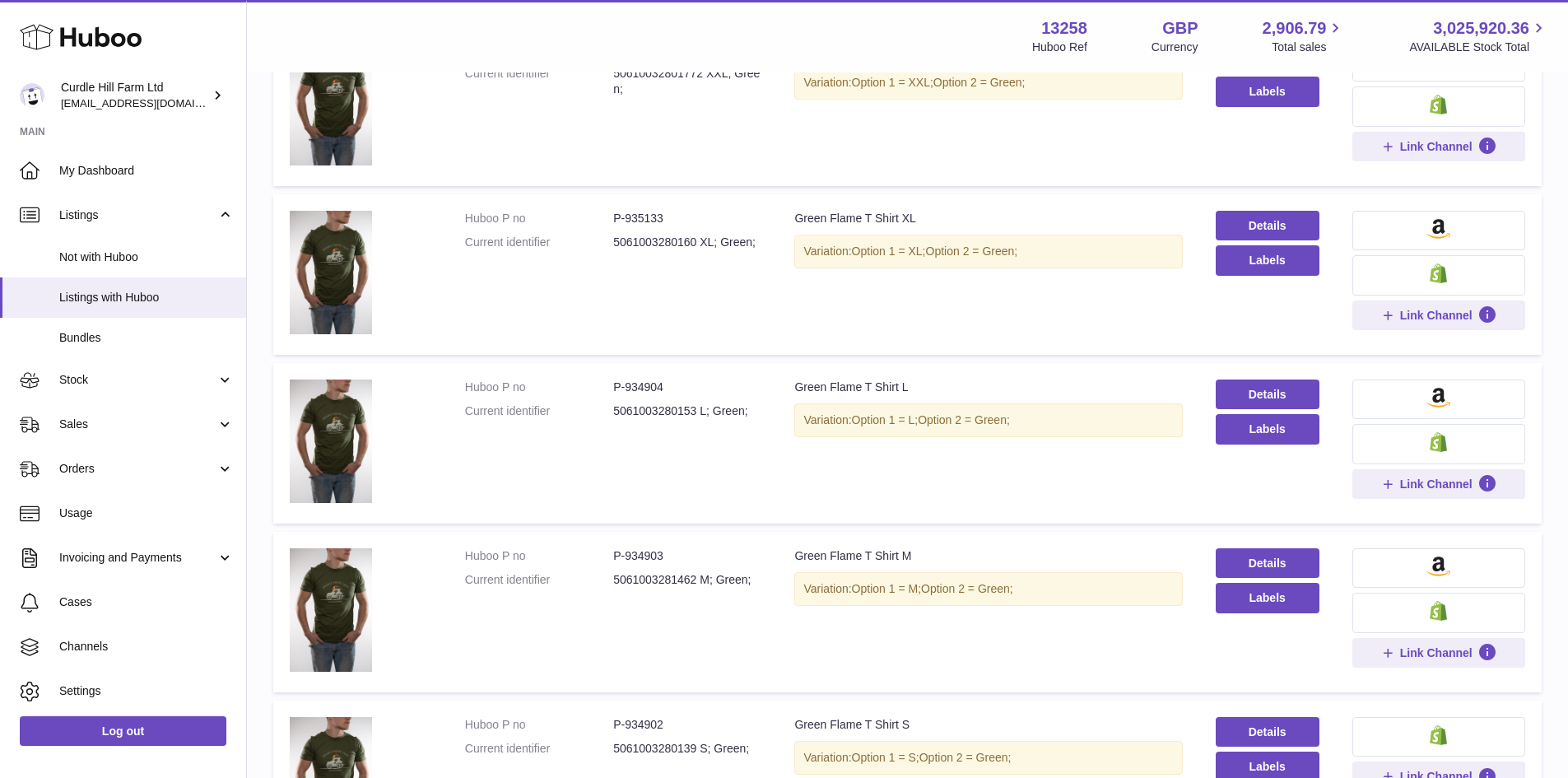
scroll to position [159, 0]
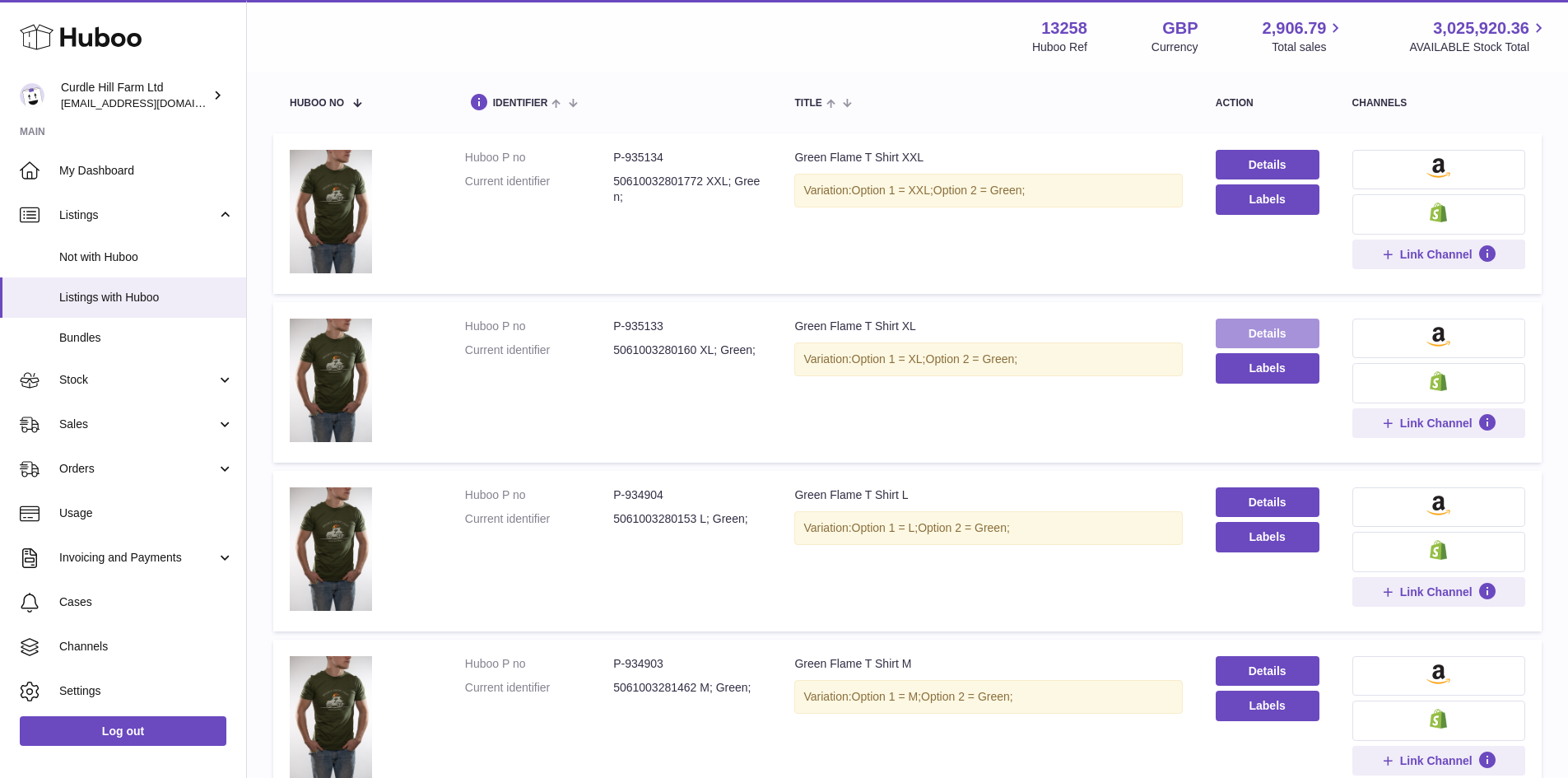
click at [1280, 326] on link "Details" at bounding box center [1268, 333] width 103 height 30
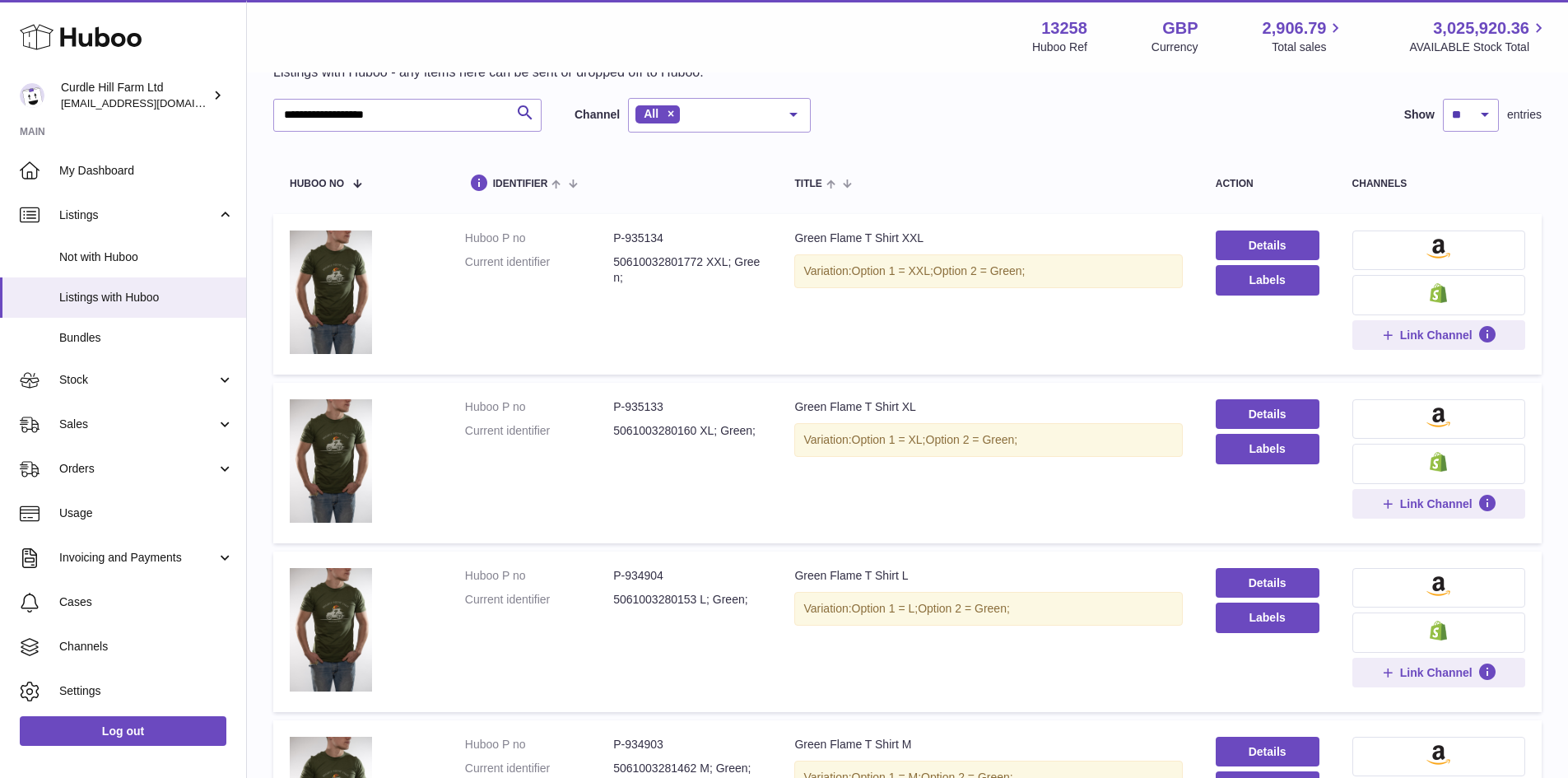
scroll to position [0, 0]
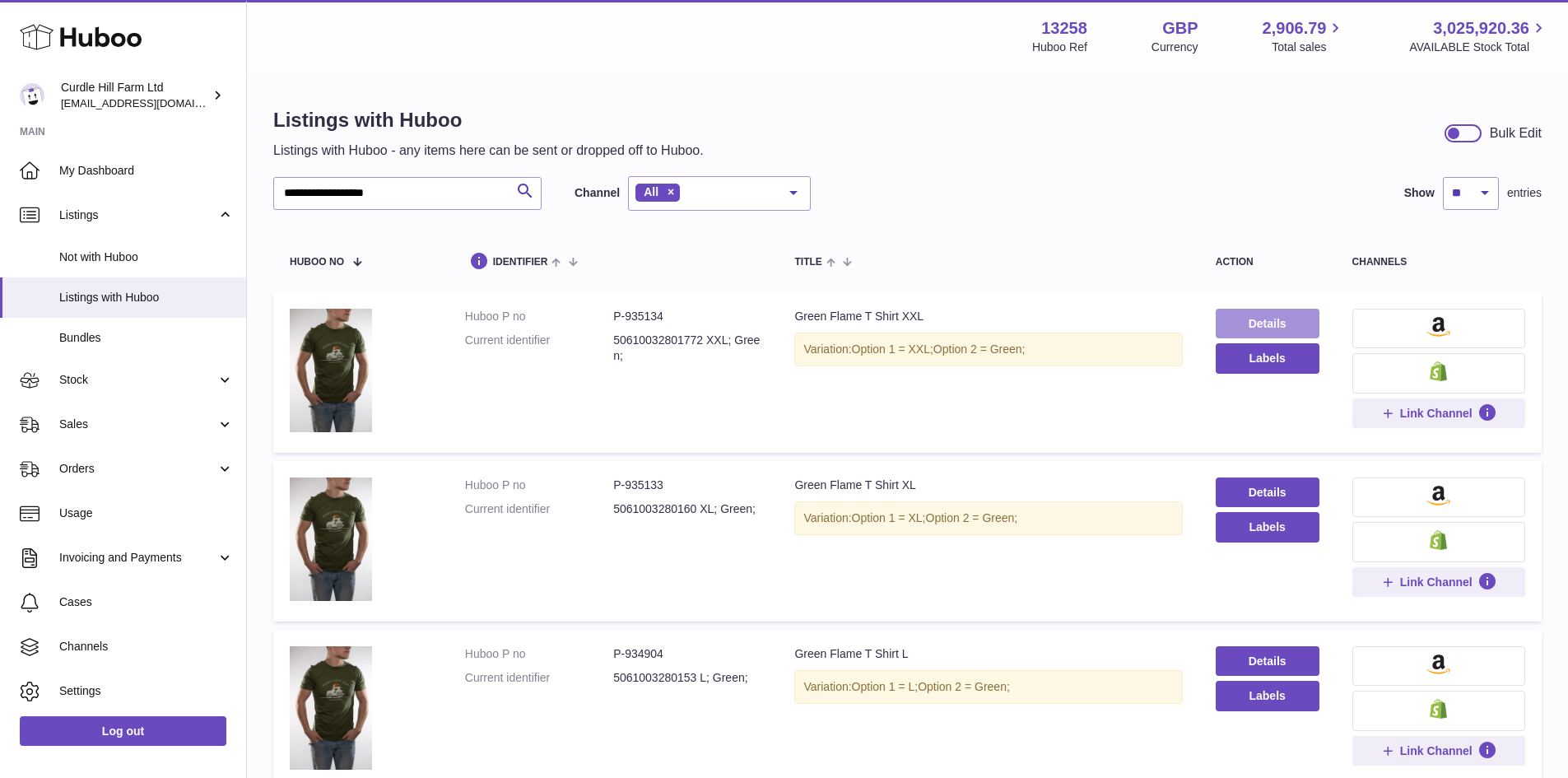
click at [1289, 325] on link "Details" at bounding box center [1268, 323] width 103 height 30
click at [160, 214] on span "Listings" at bounding box center [138, 215] width 157 height 15
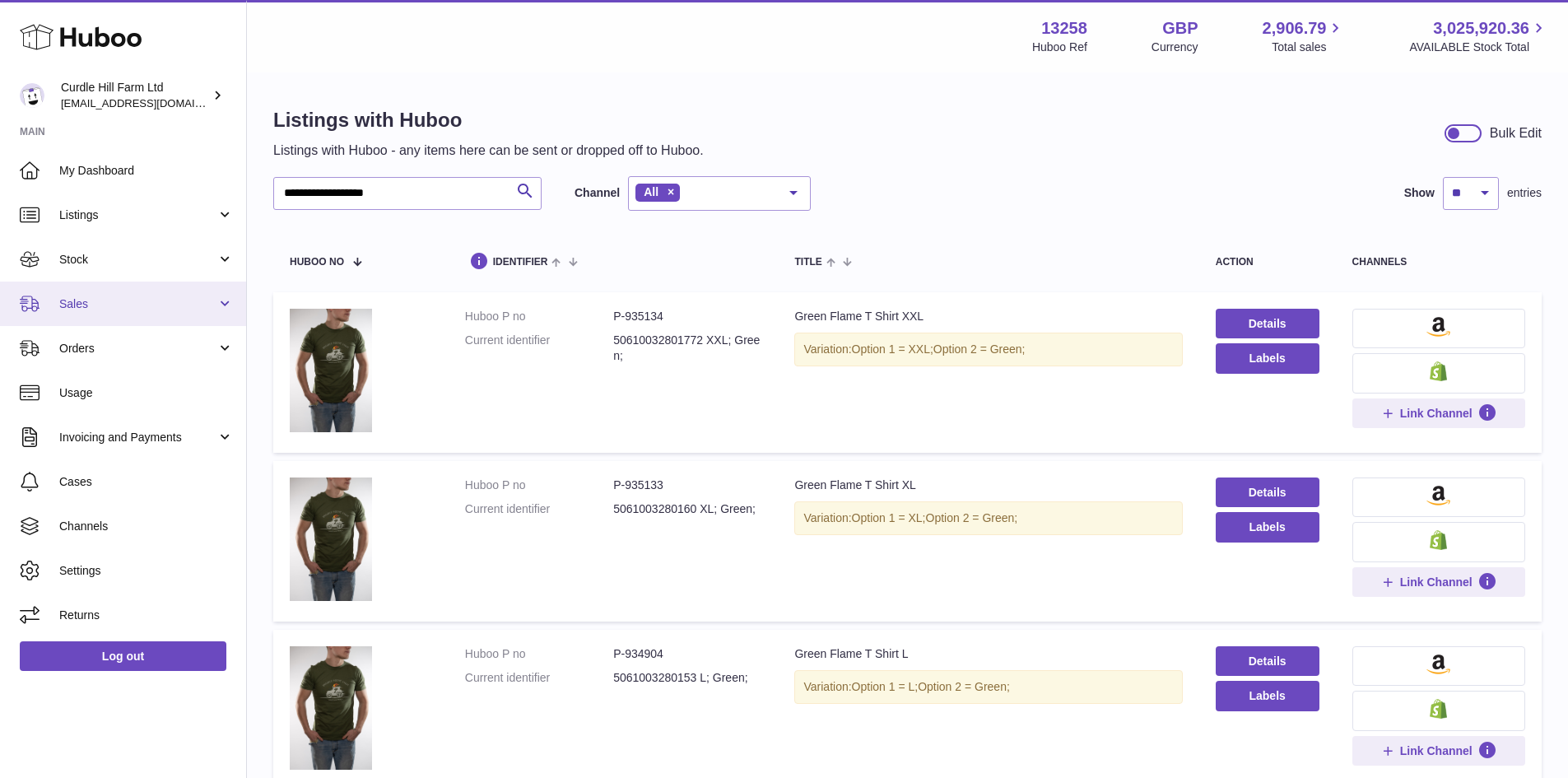
click at [168, 300] on span "Sales" at bounding box center [138, 303] width 157 height 15
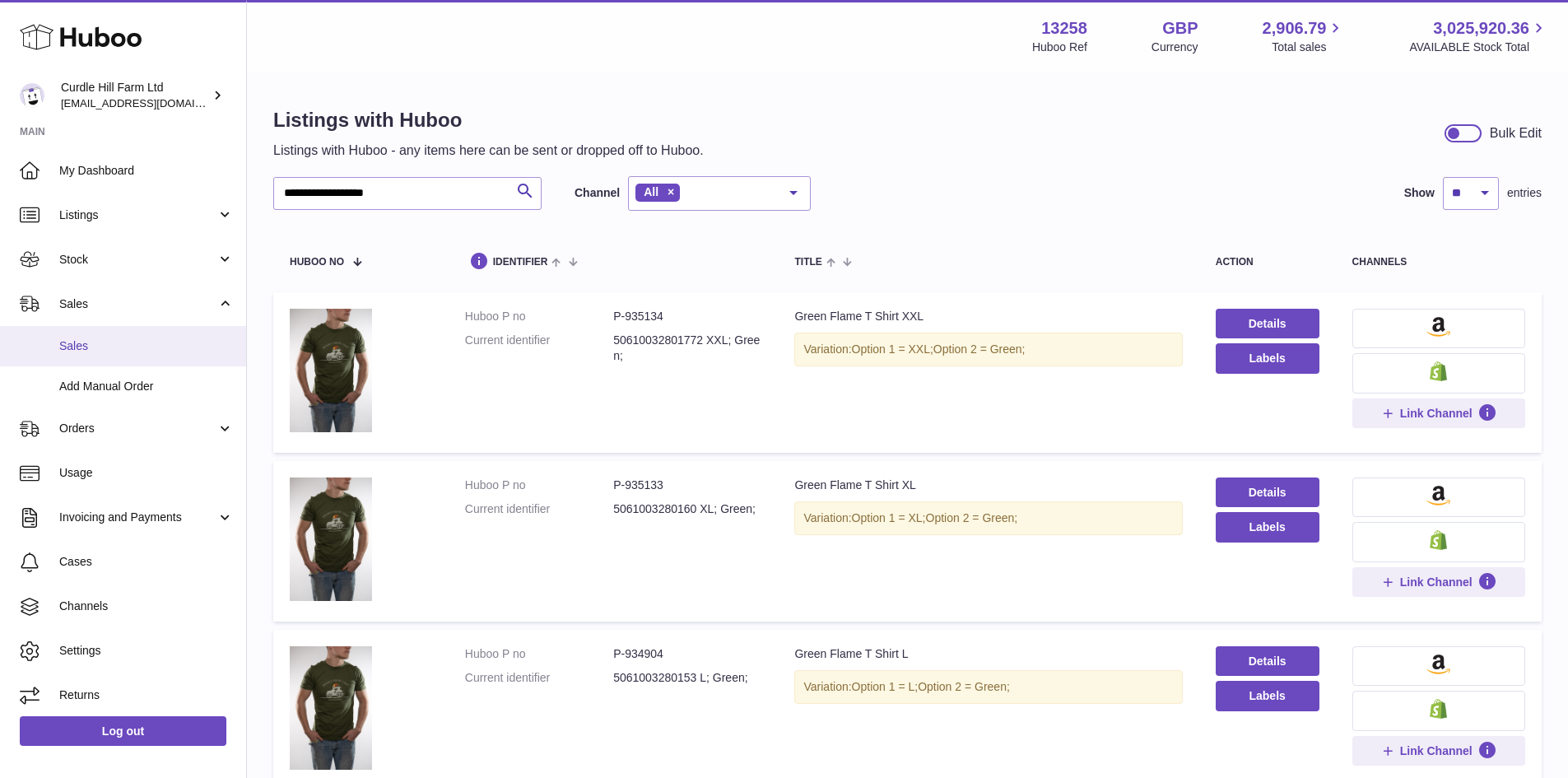
click at [169, 344] on span "Sales" at bounding box center [147, 345] width 175 height 15
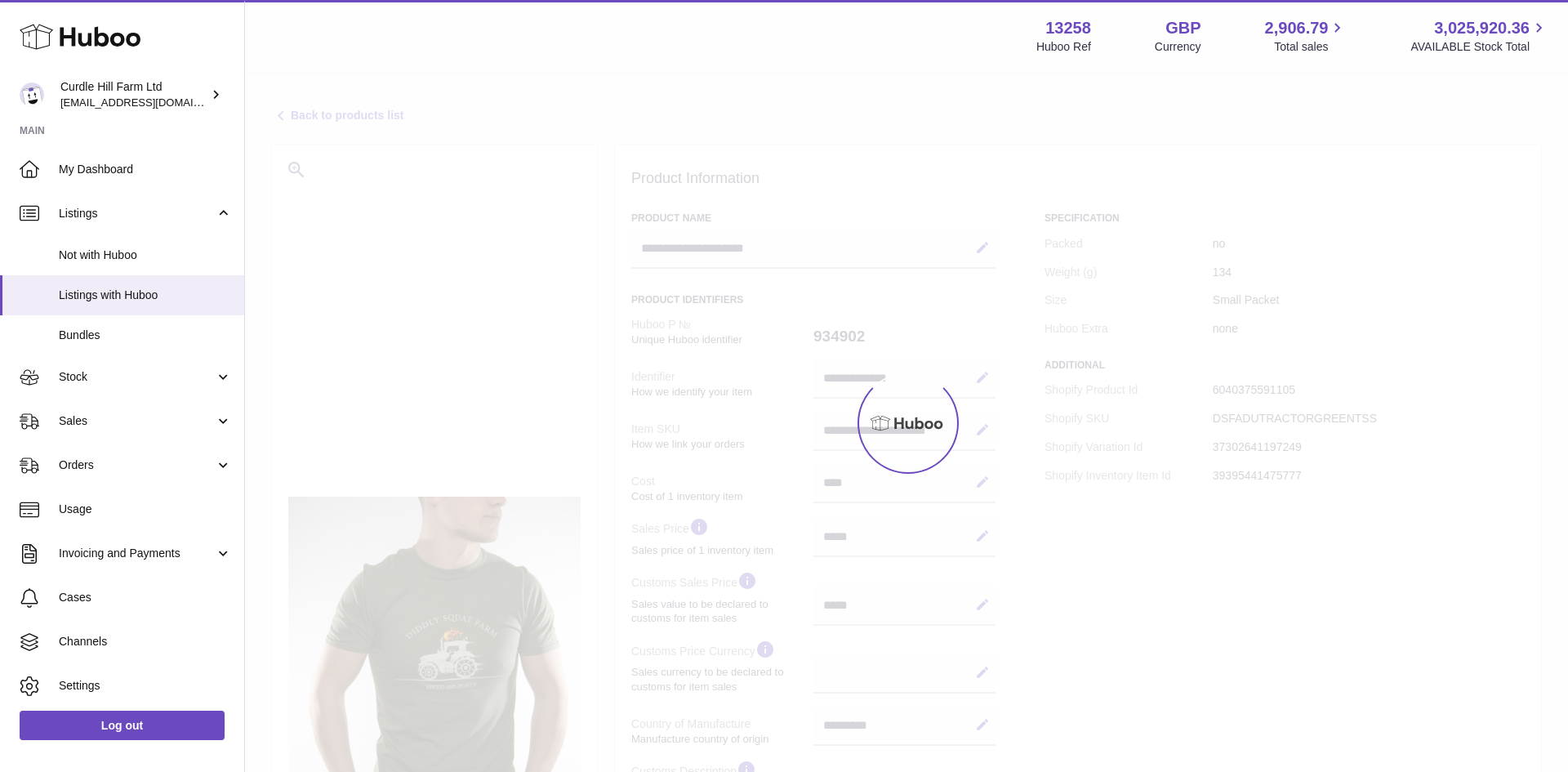
select select
select select "***"
select select "****"
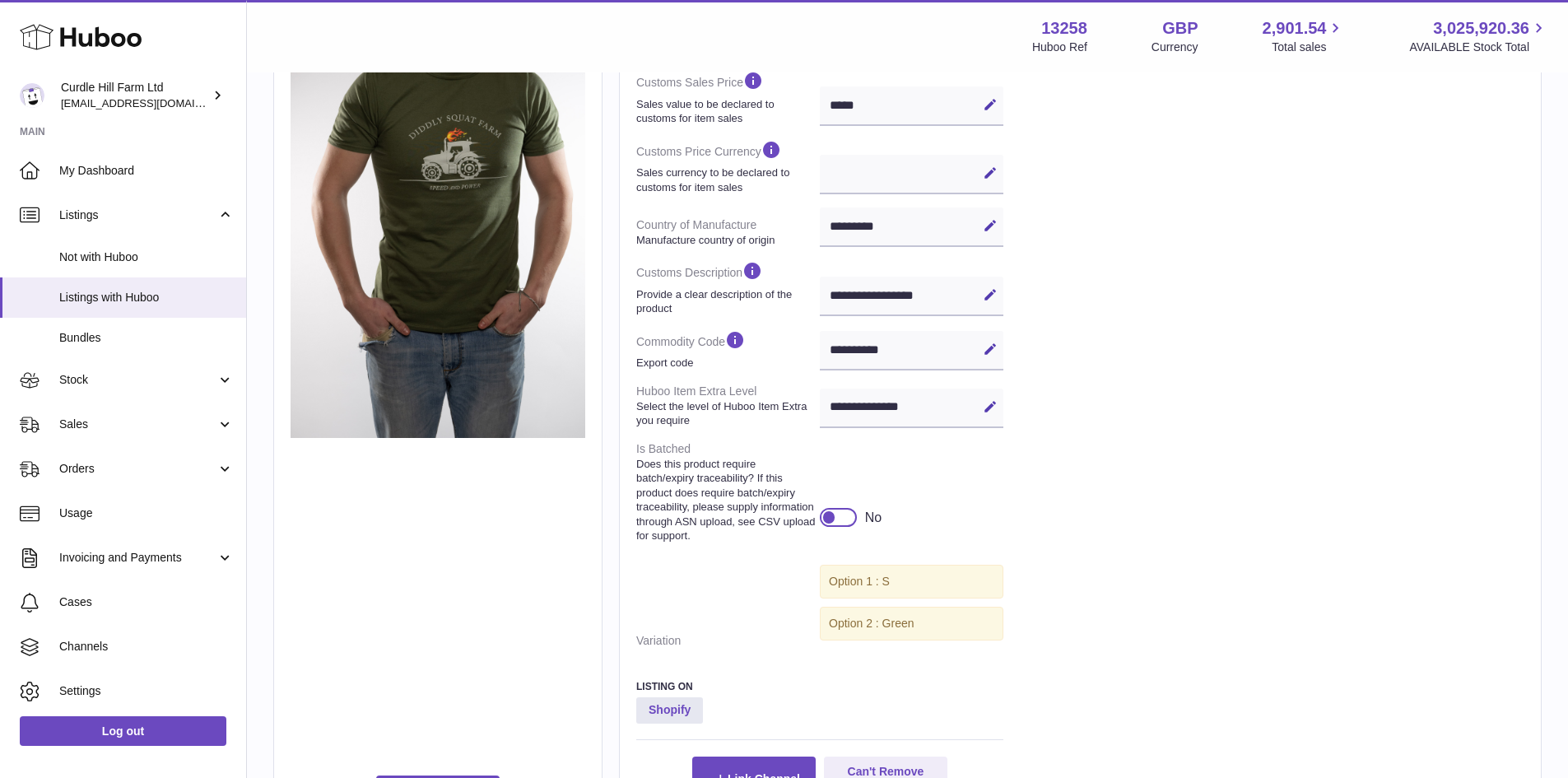
scroll to position [368, 0]
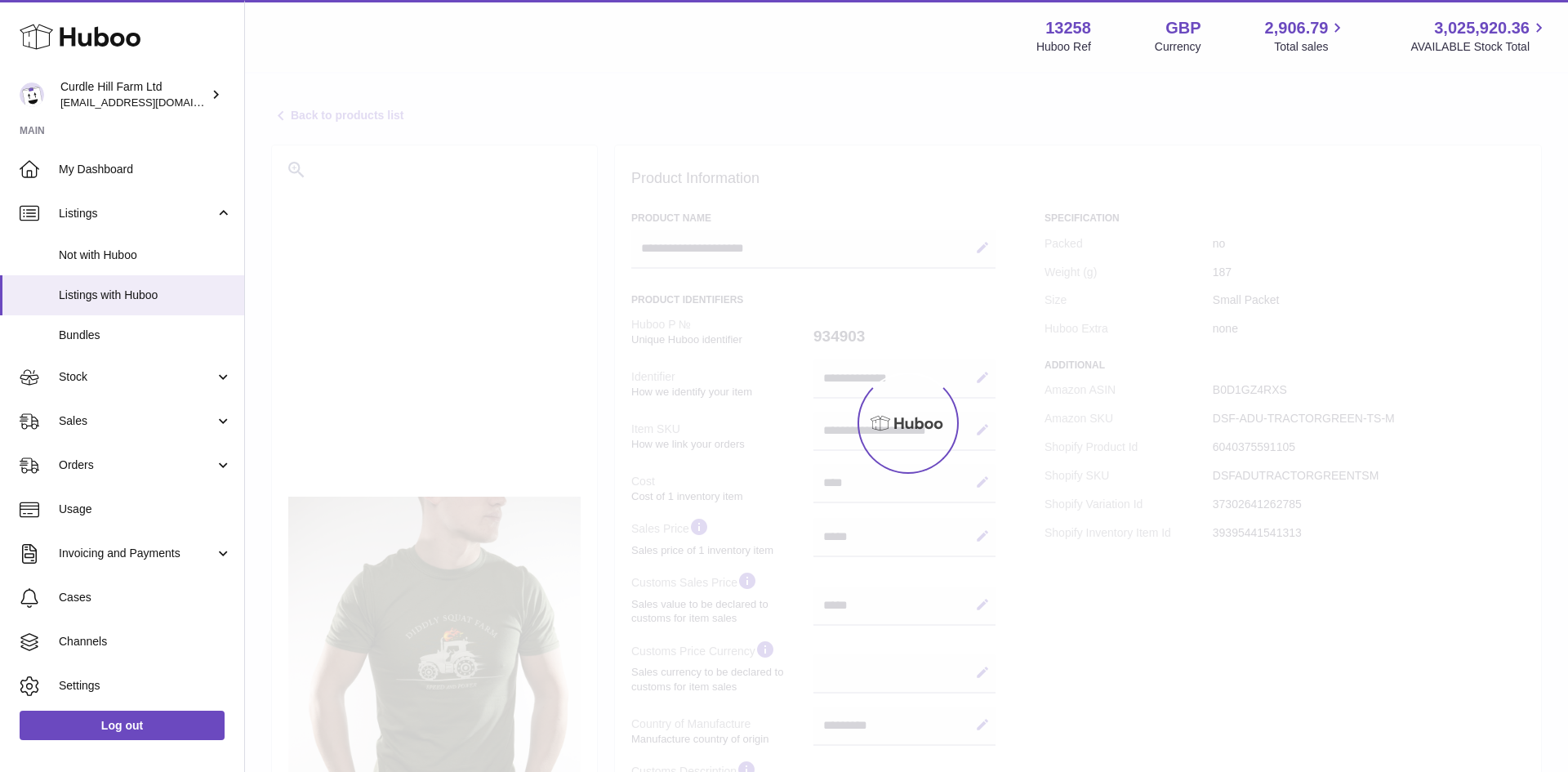
select select
select select "***"
select select "****"
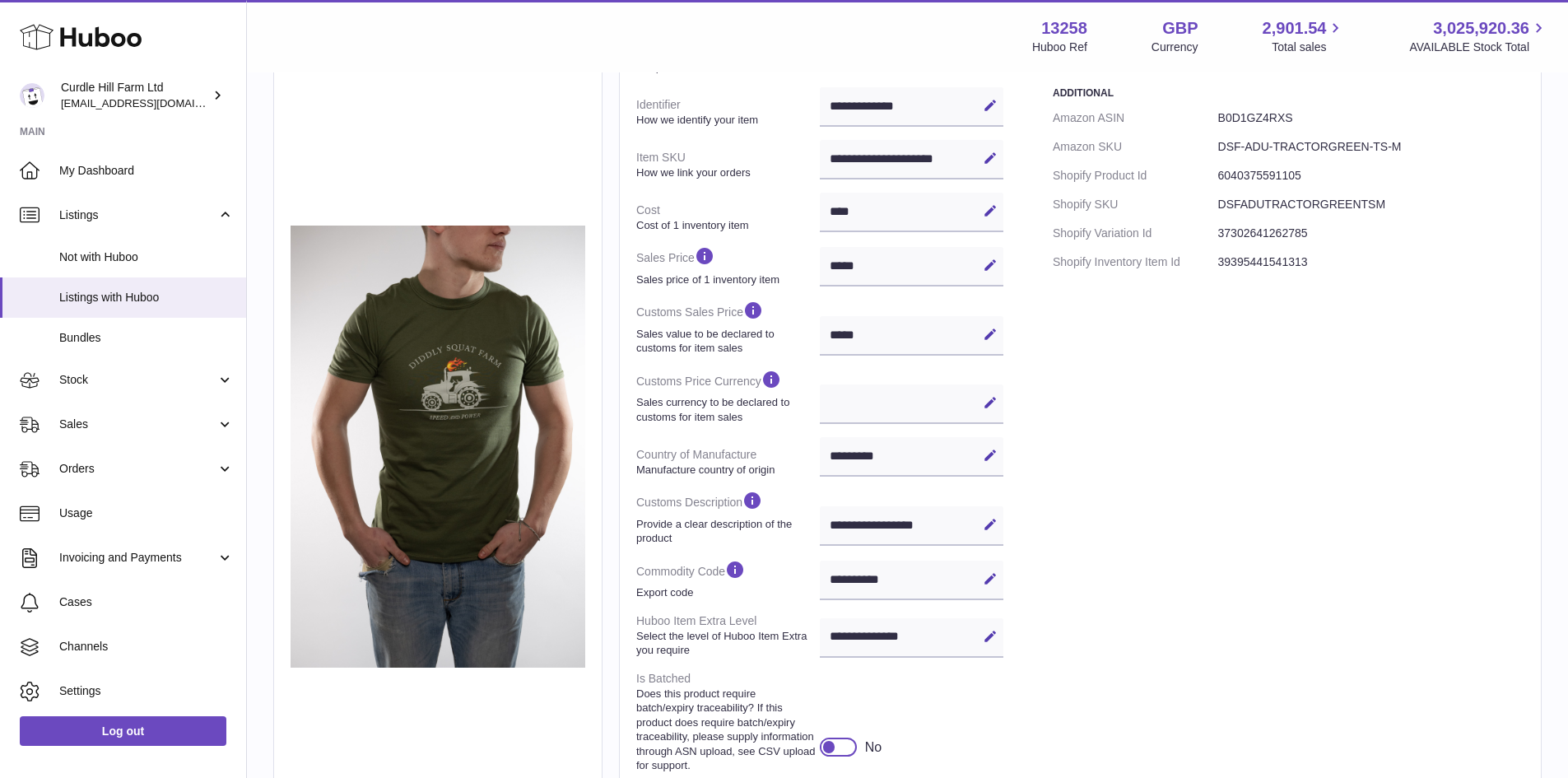
scroll to position [577, 0]
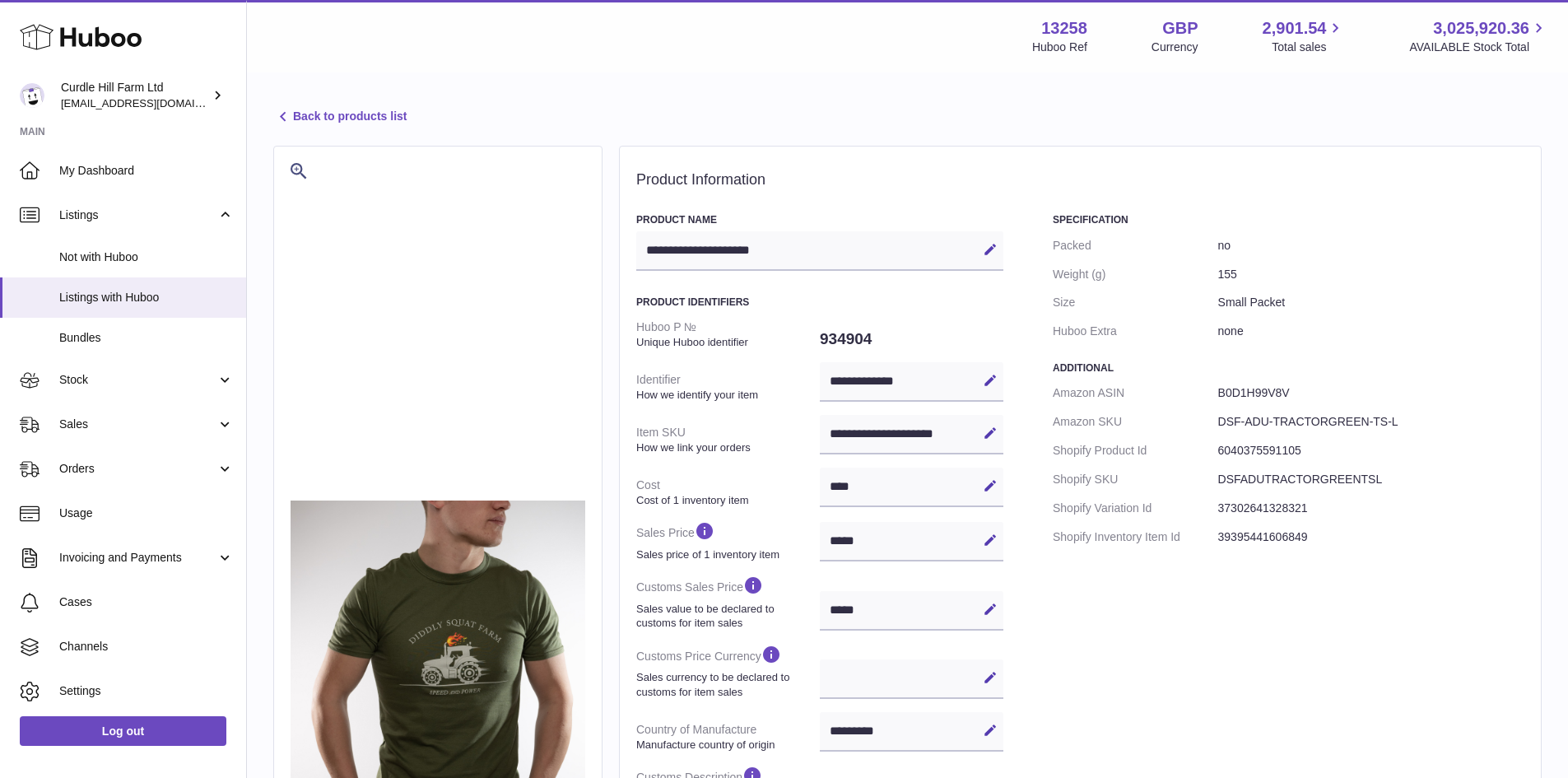
select select
select select "***"
select select "****"
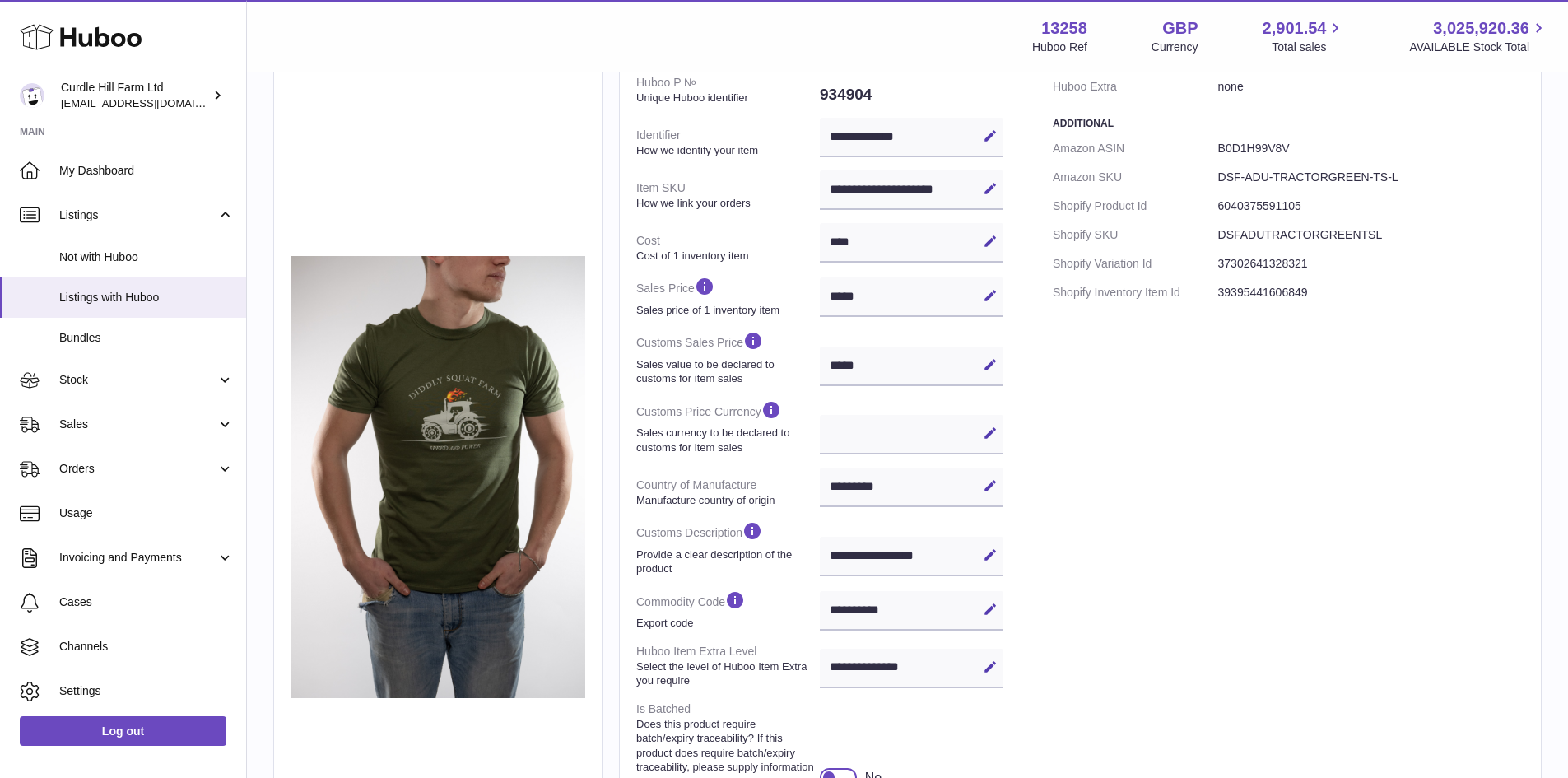
scroll to position [247, 0]
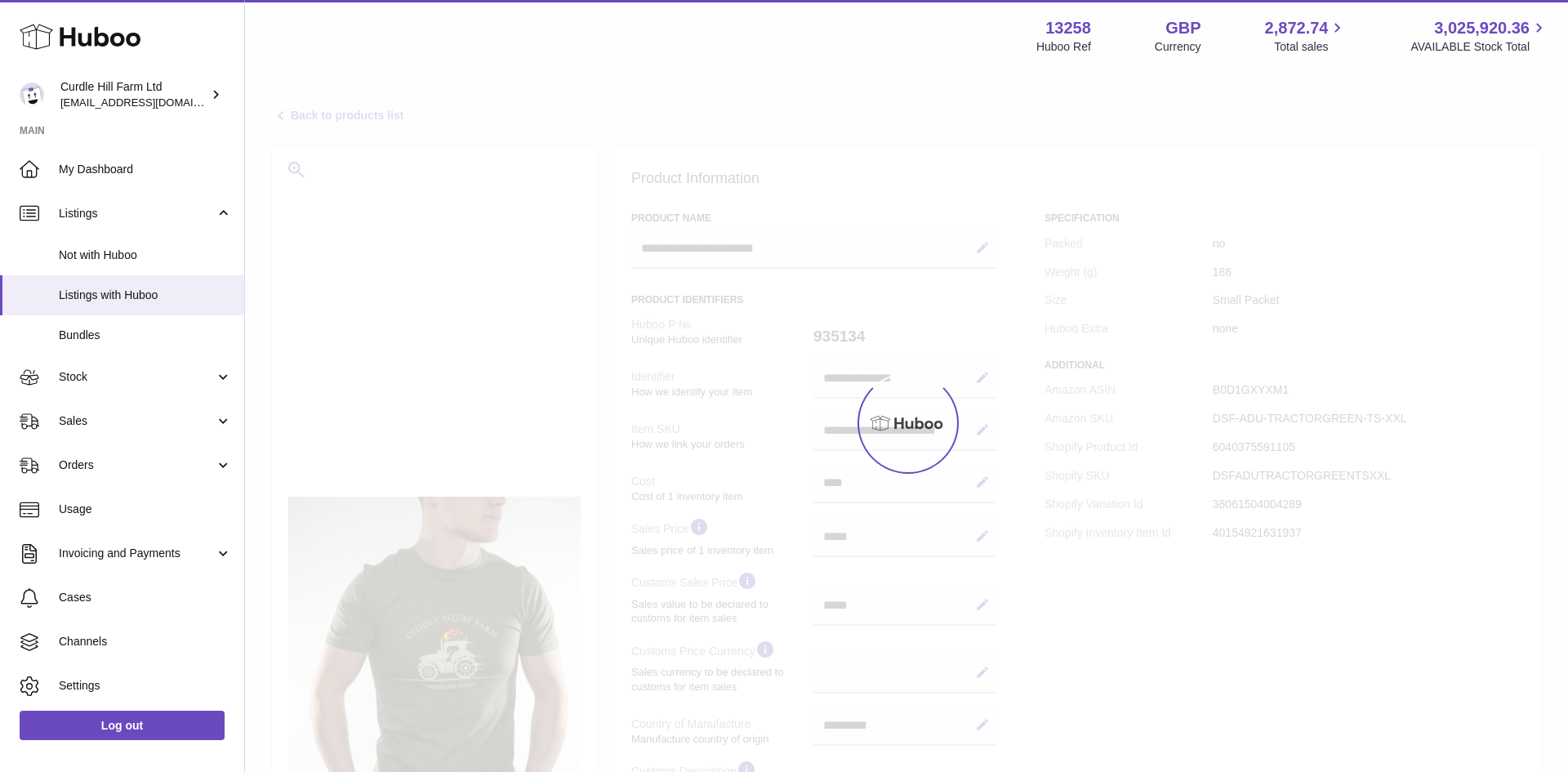
select select
select select "***"
select select "****"
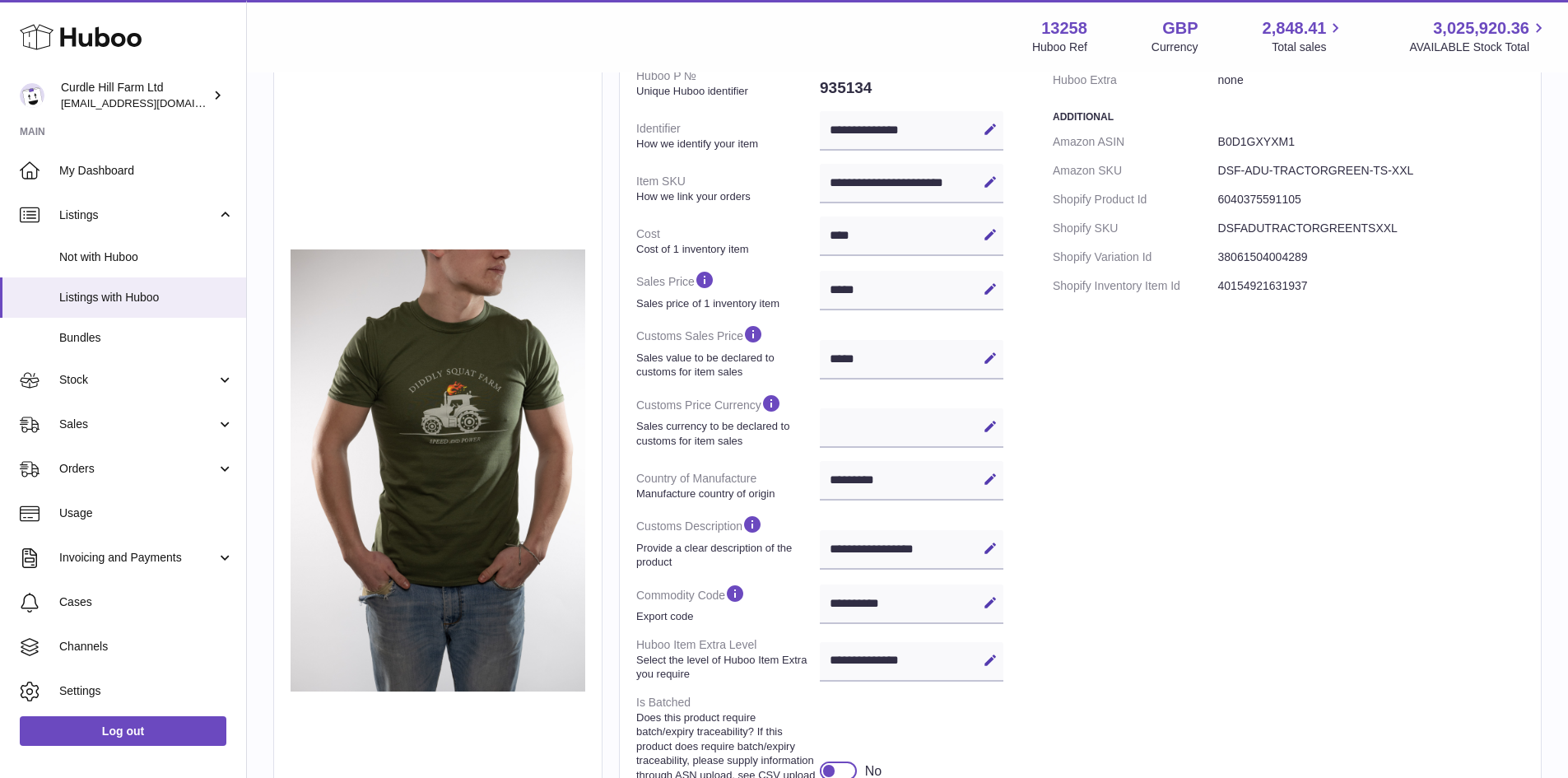
scroll to position [412, 0]
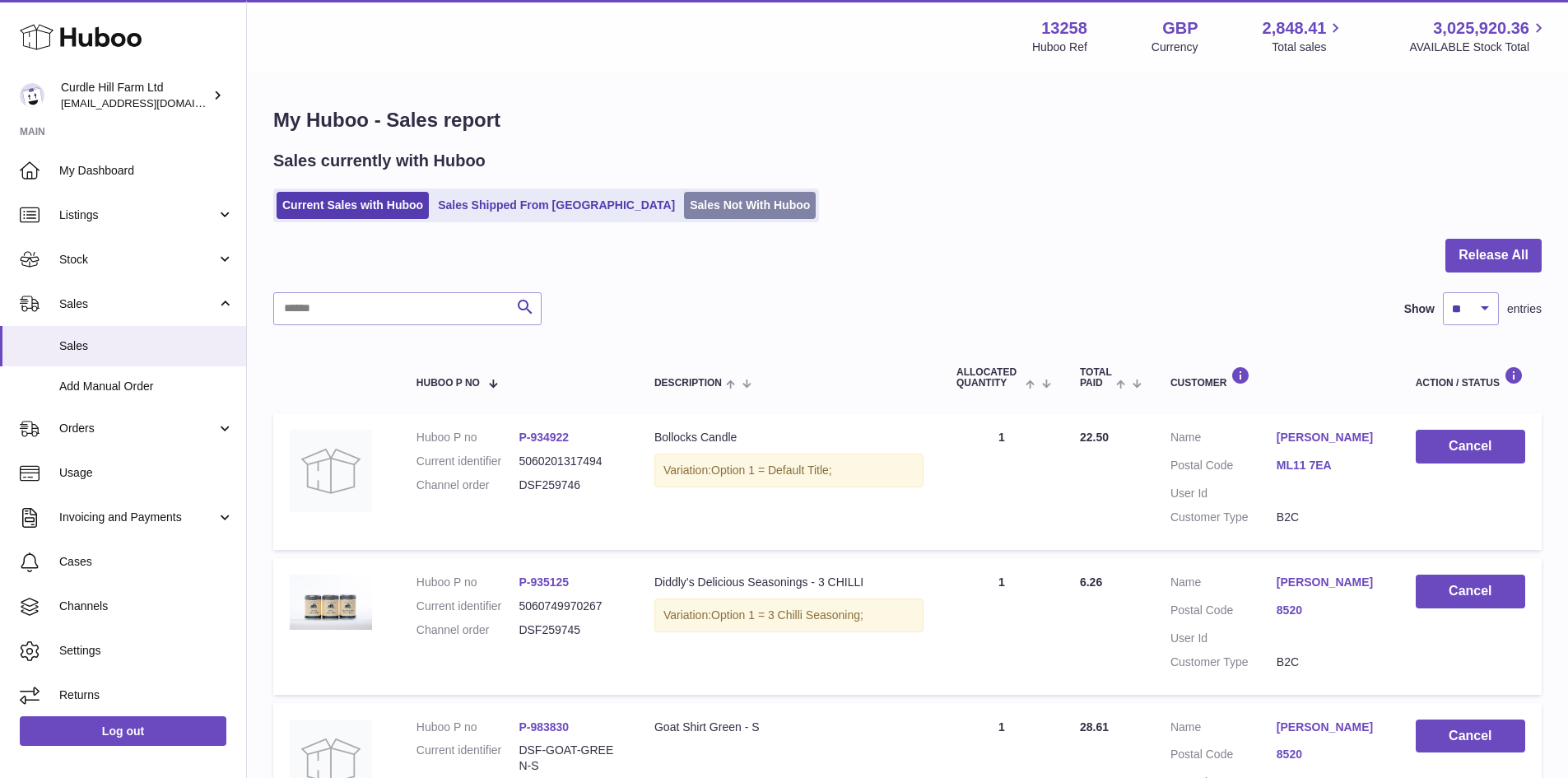
click at [684, 204] on link "Sales Not With Huboo" at bounding box center [749, 205] width 131 height 27
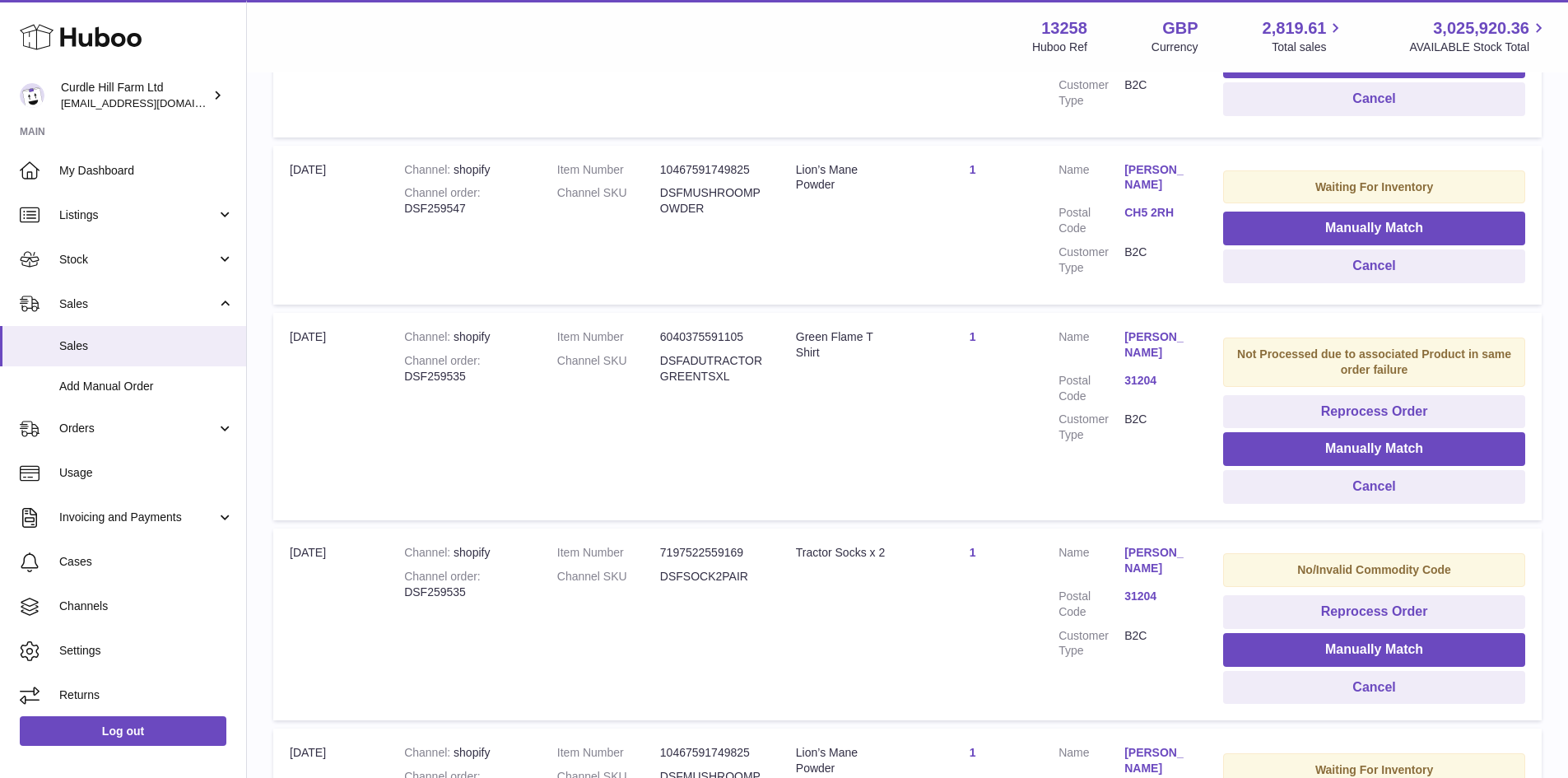
scroll to position [658, 0]
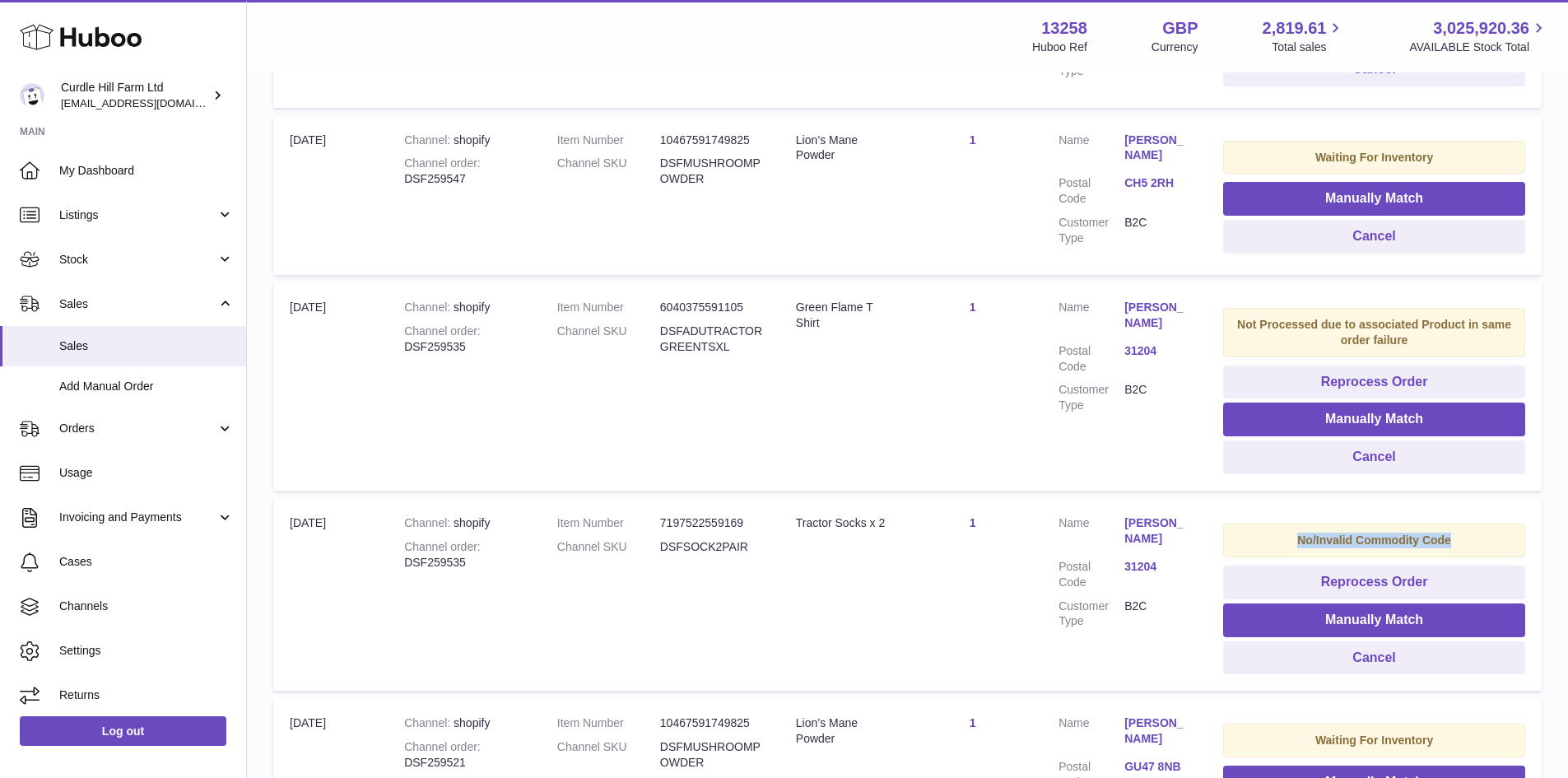
drag, startPoint x: 1293, startPoint y: 556, endPoint x: 1519, endPoint y: 550, distance: 226.1
click at [1519, 550] on div "No/Invalid Commodity Code" at bounding box center [1375, 541] width 302 height 34
click at [1519, 550] on div "No/Invalid Commodity Code" at bounding box center [1375, 541] width 302 height 34
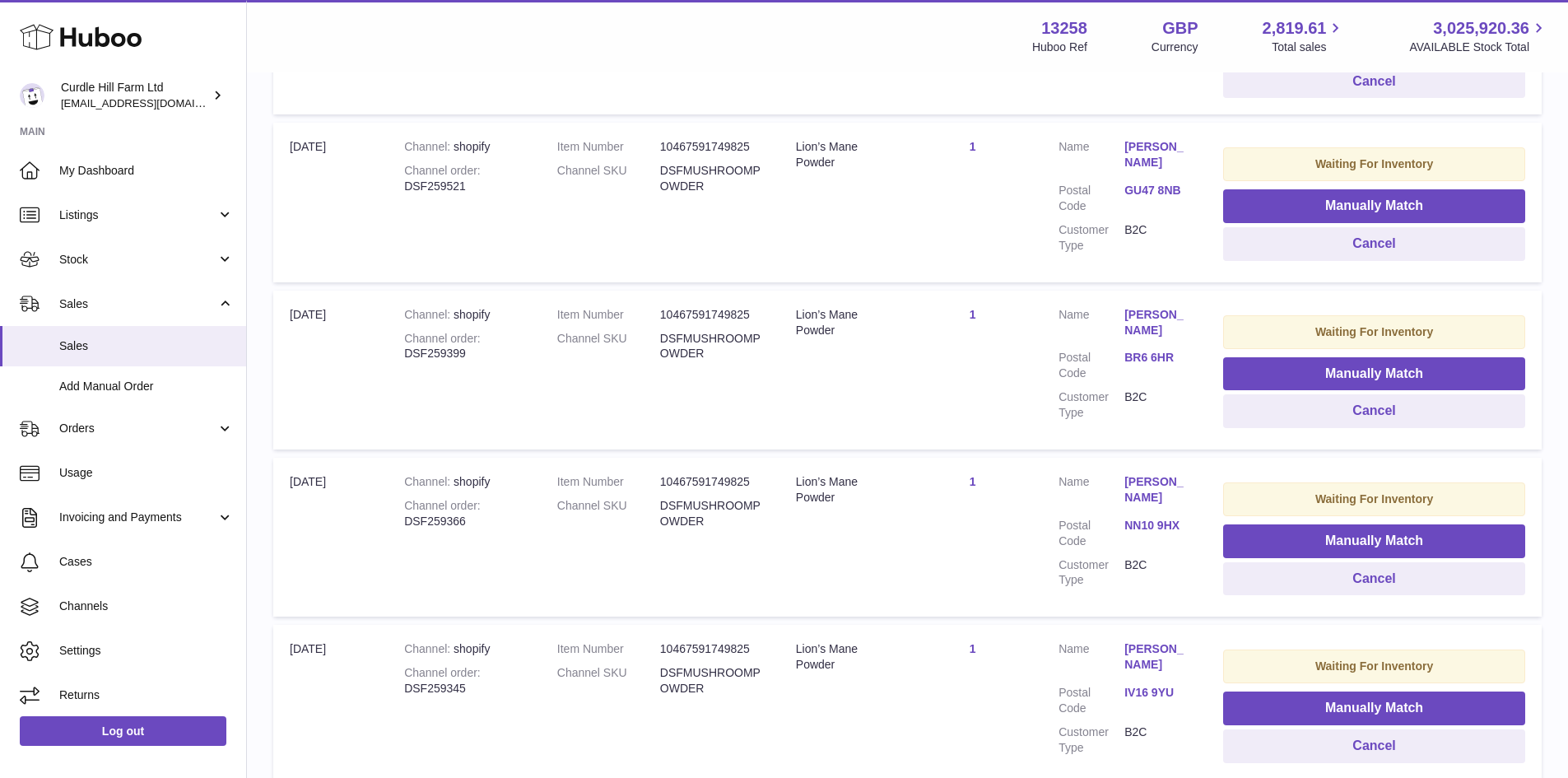
scroll to position [1481, 0]
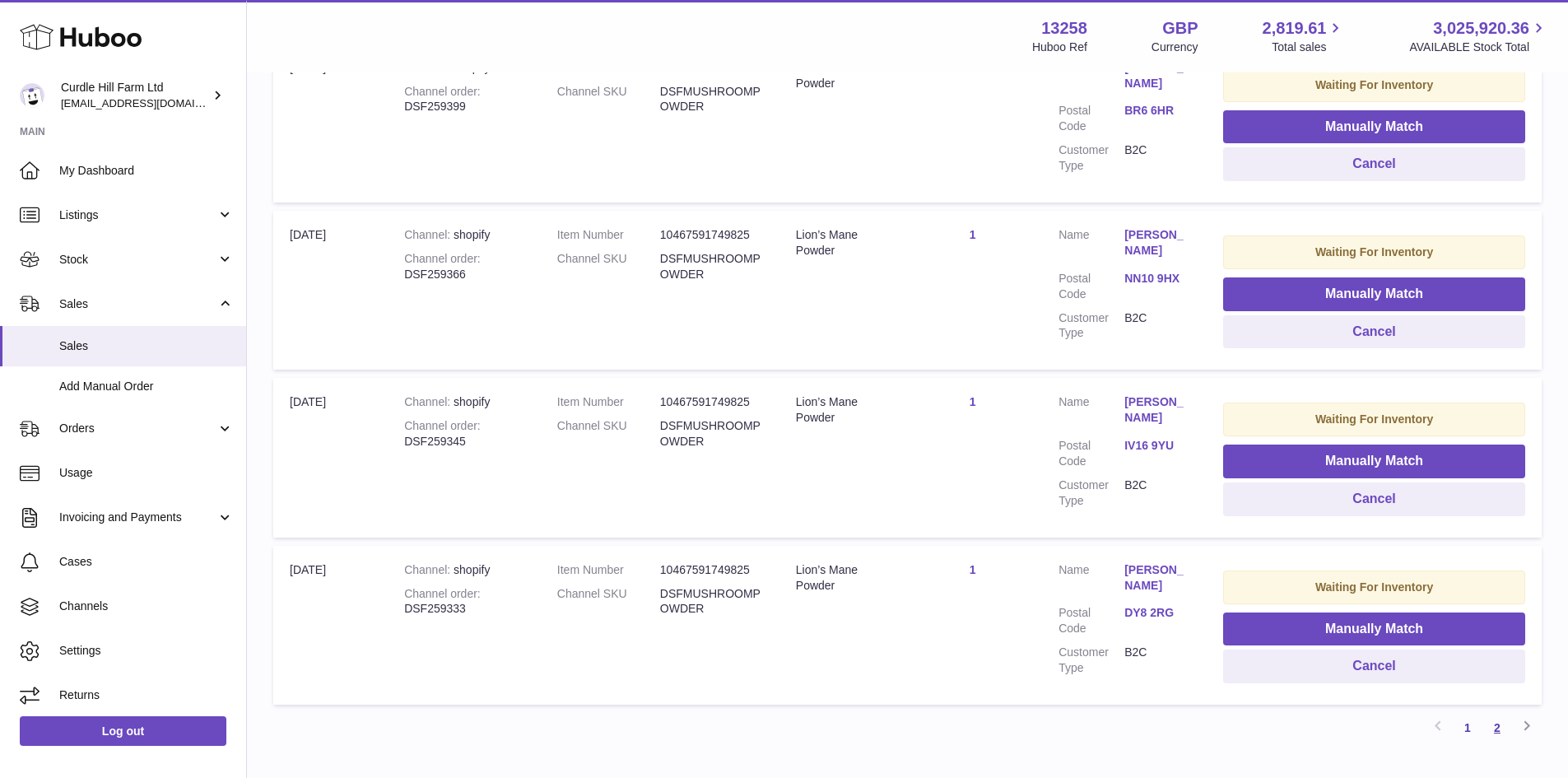
click at [1507, 742] on link "2" at bounding box center [1497, 727] width 30 height 30
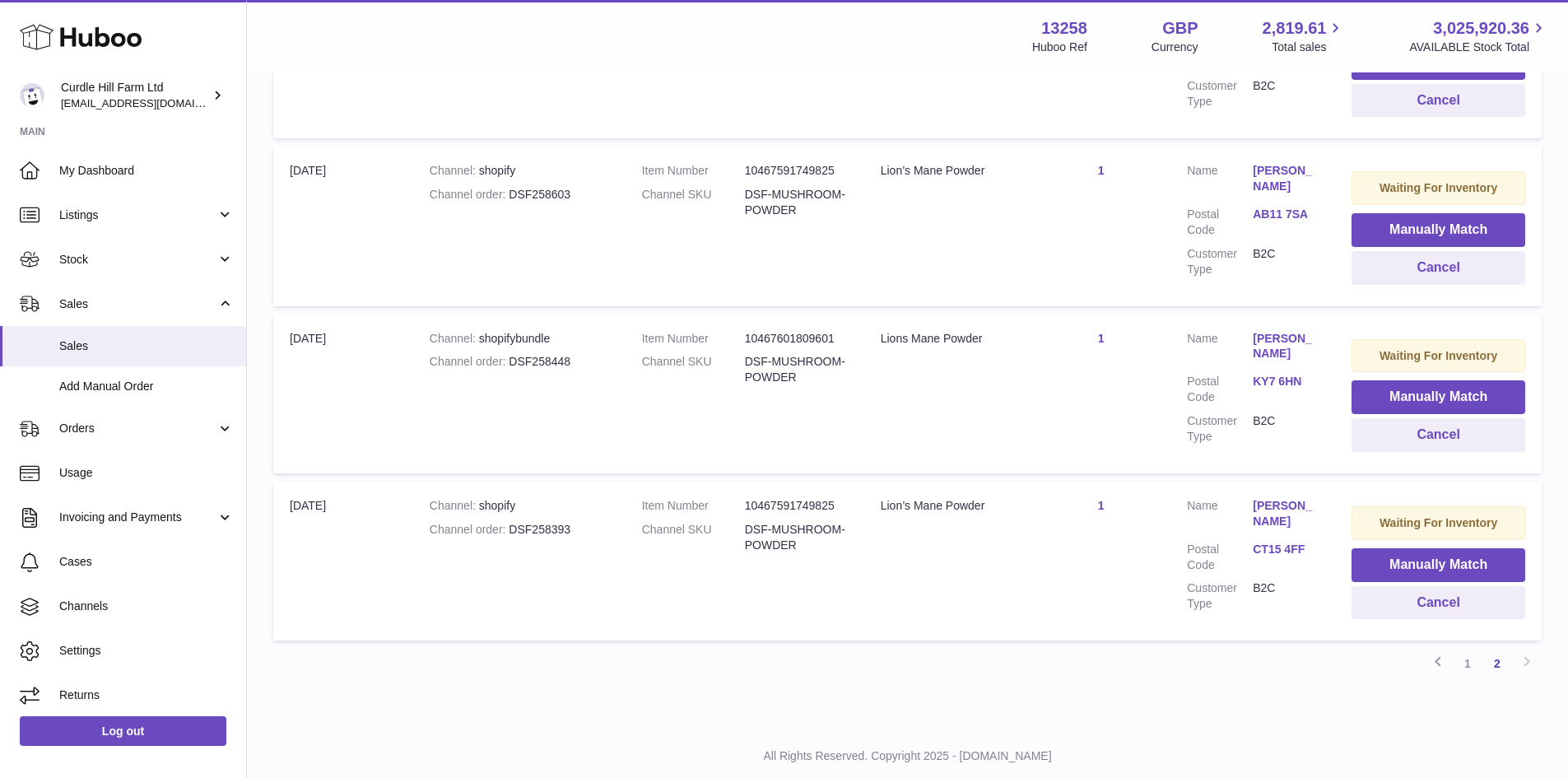
scroll to position [1507, 0]
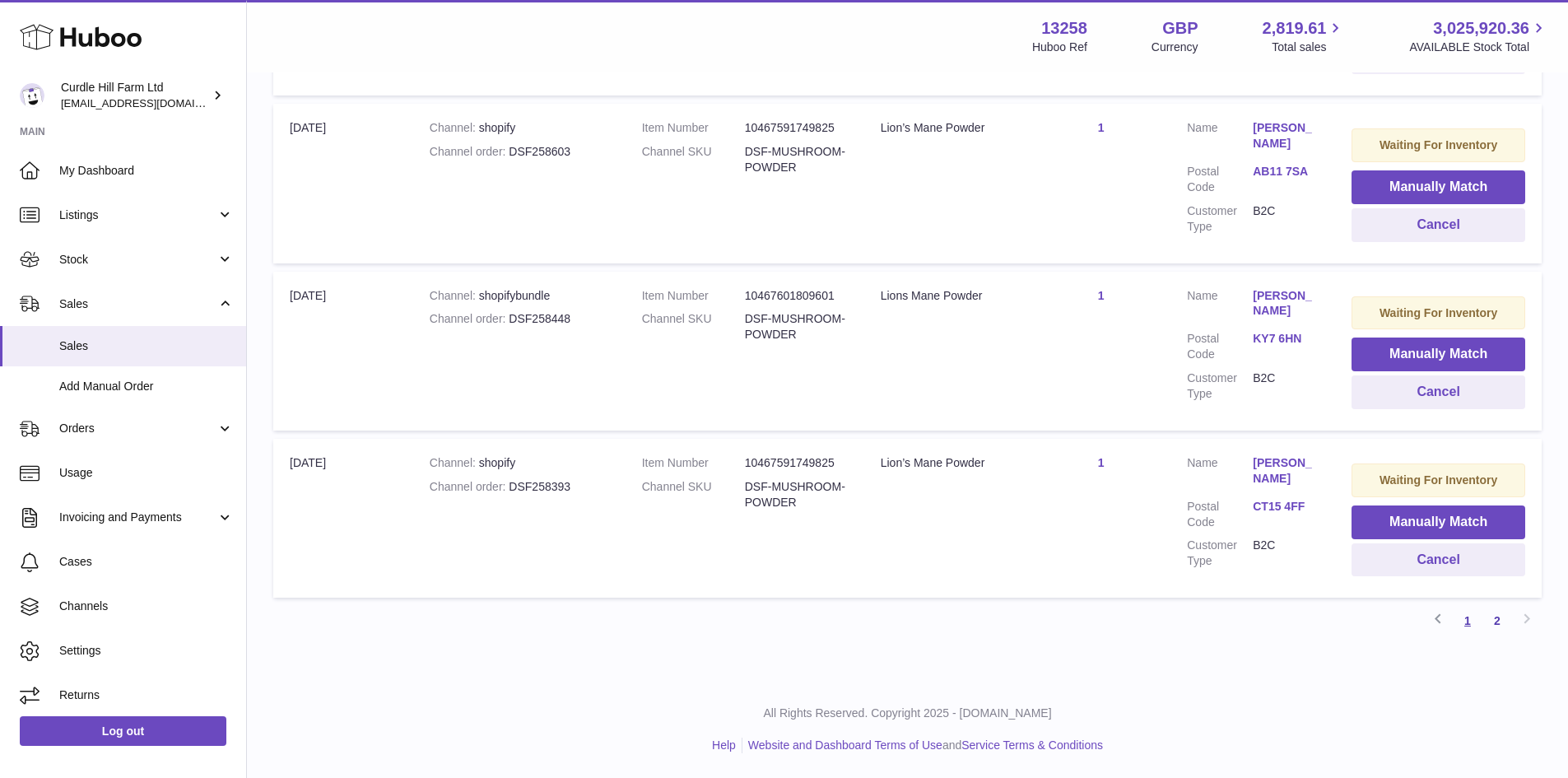
click at [1475, 625] on link "1" at bounding box center [1467, 620] width 30 height 30
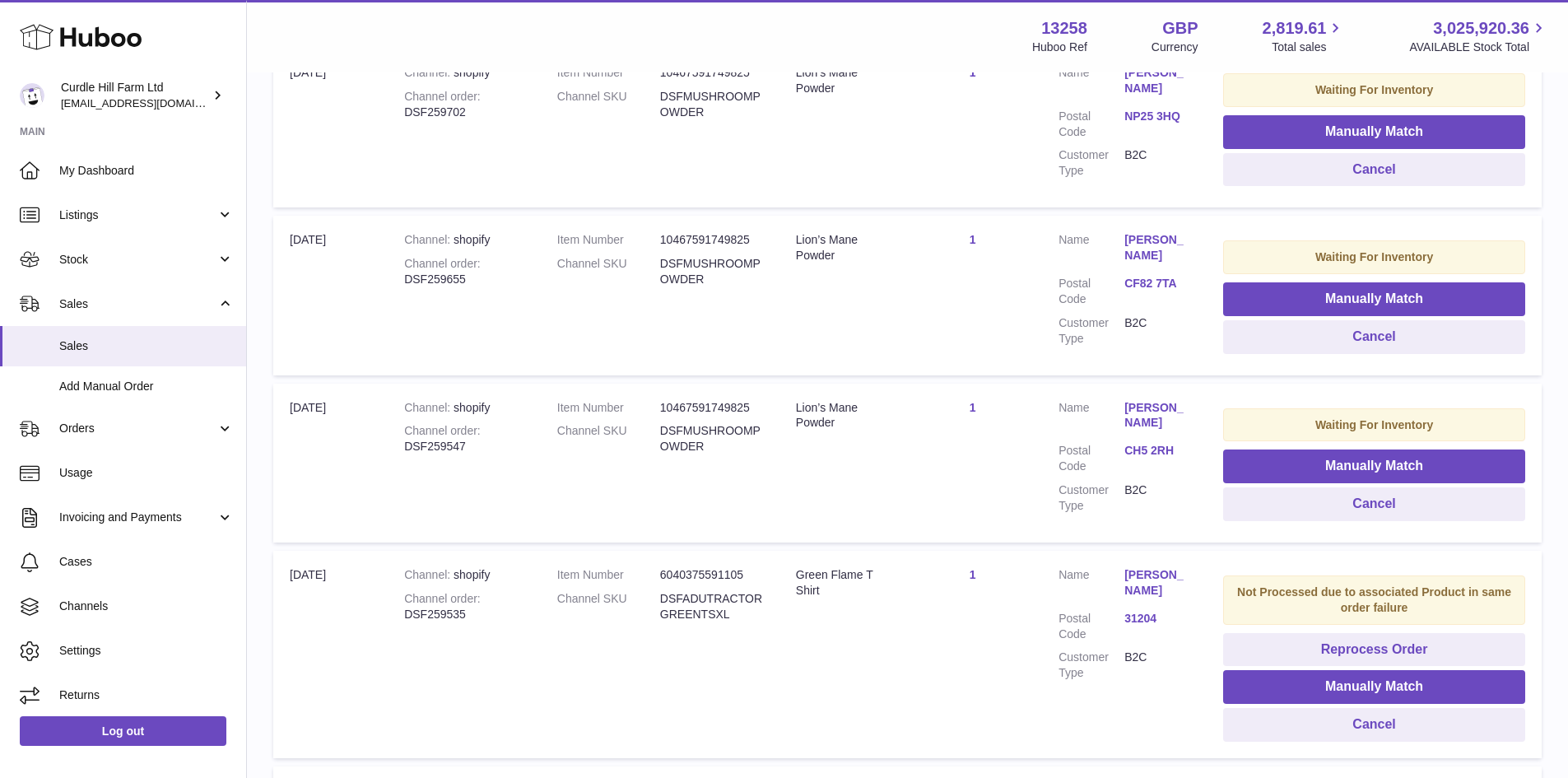
scroll to position [74, 0]
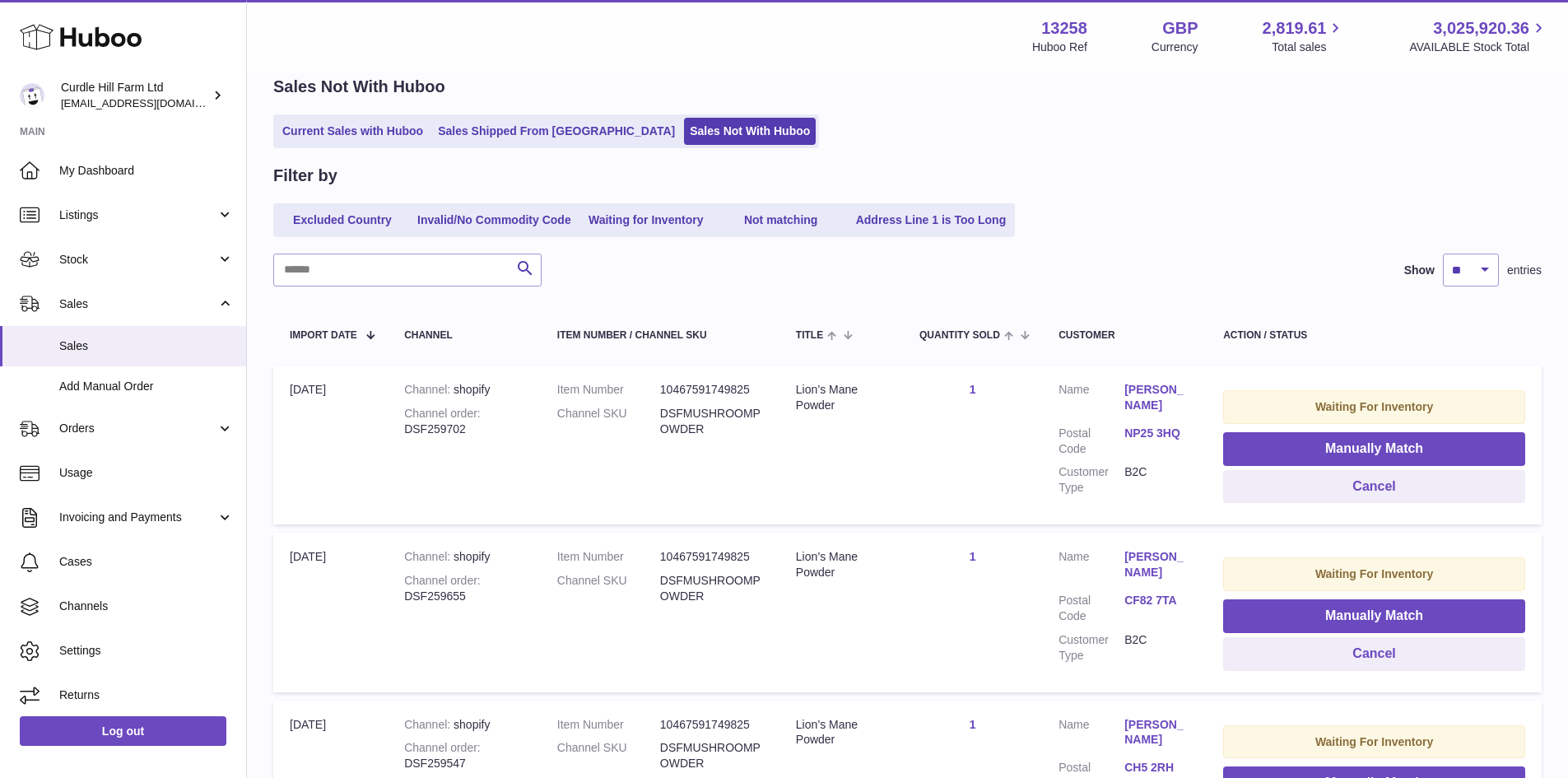
click at [1181, 148] on div "Current Sales with Huboo Sales Shipped From Huboo Sales Not With Huboo" at bounding box center [908, 131] width 1268 height 34
